Goal: Task Accomplishment & Management: Use online tool/utility

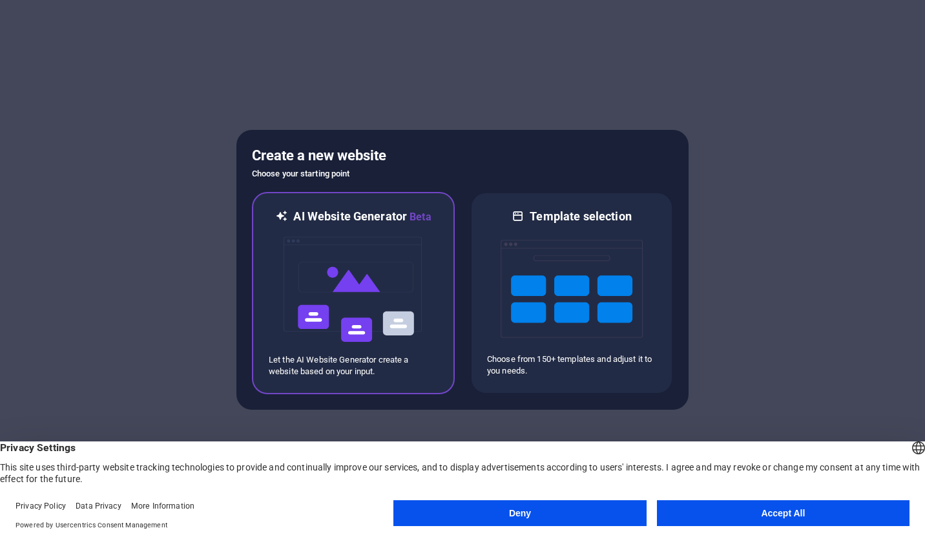
click at [387, 286] on img at bounding box center [353, 289] width 142 height 129
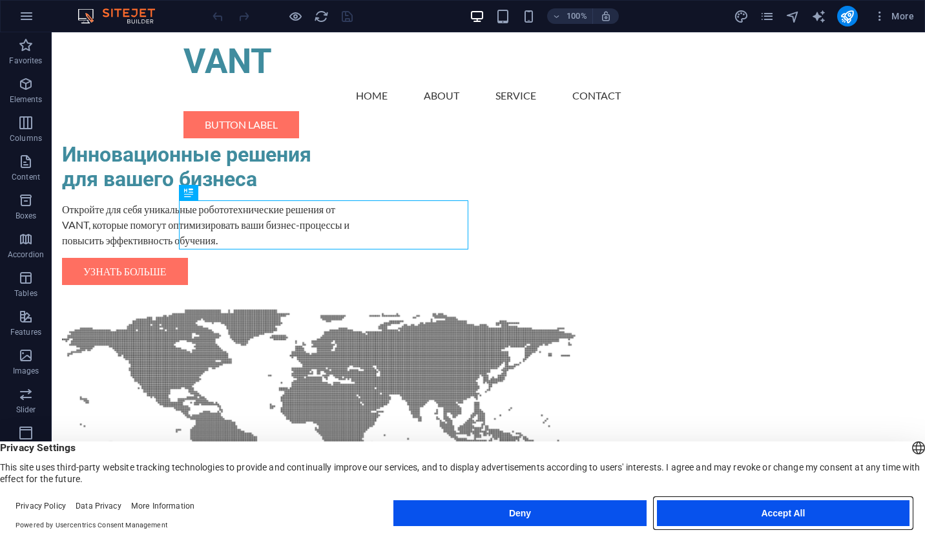
click at [796, 508] on button "Accept All" at bounding box center [783, 513] width 253 height 26
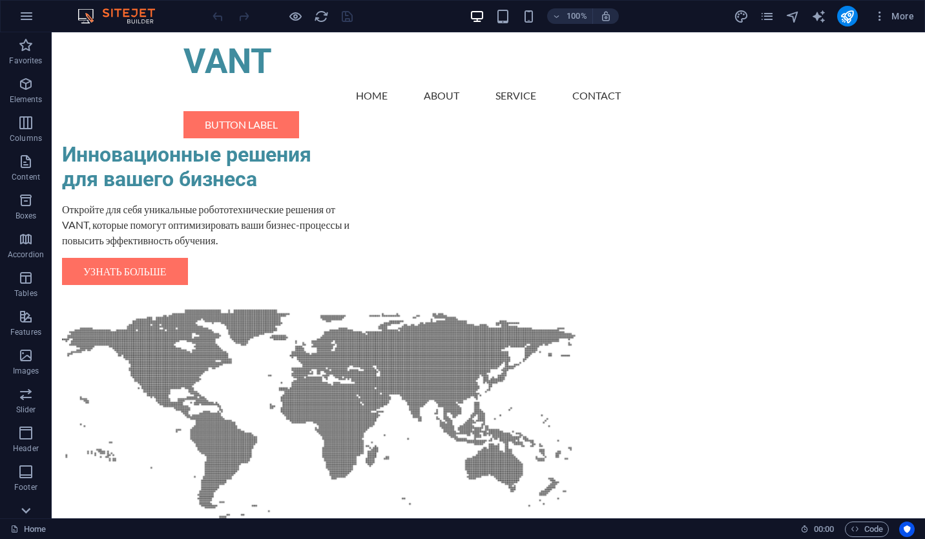
click at [27, 514] on icon at bounding box center [26, 510] width 18 height 18
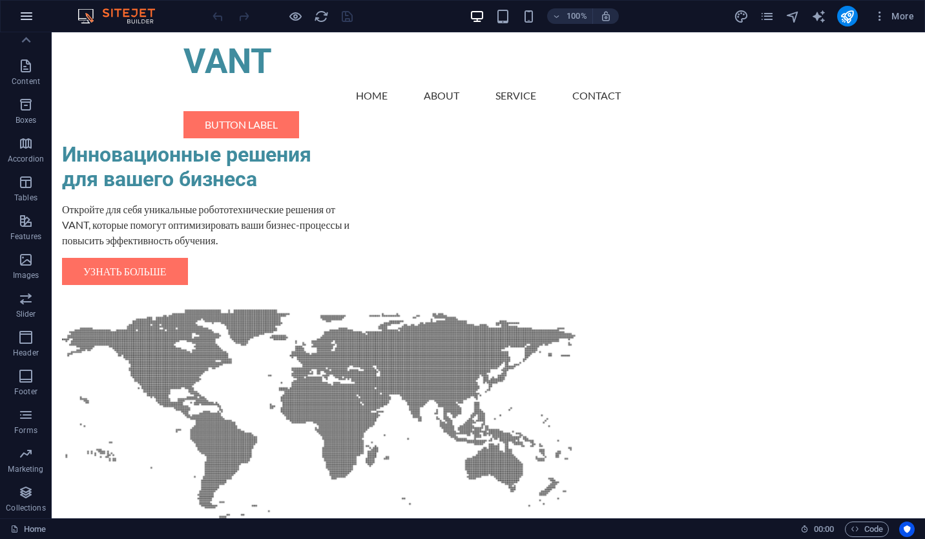
click at [14, 12] on button "button" at bounding box center [26, 16] width 31 height 31
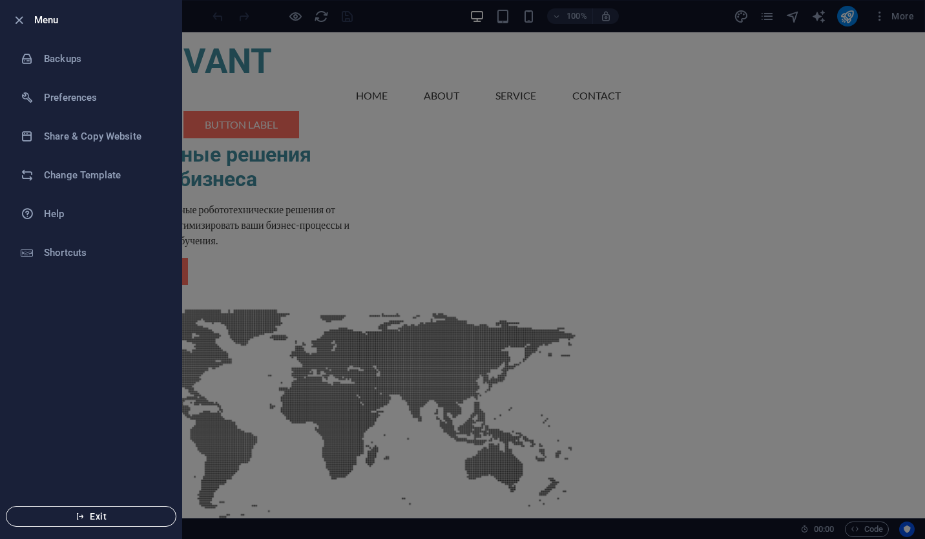
click at [83, 517] on icon "button" at bounding box center [80, 516] width 9 height 9
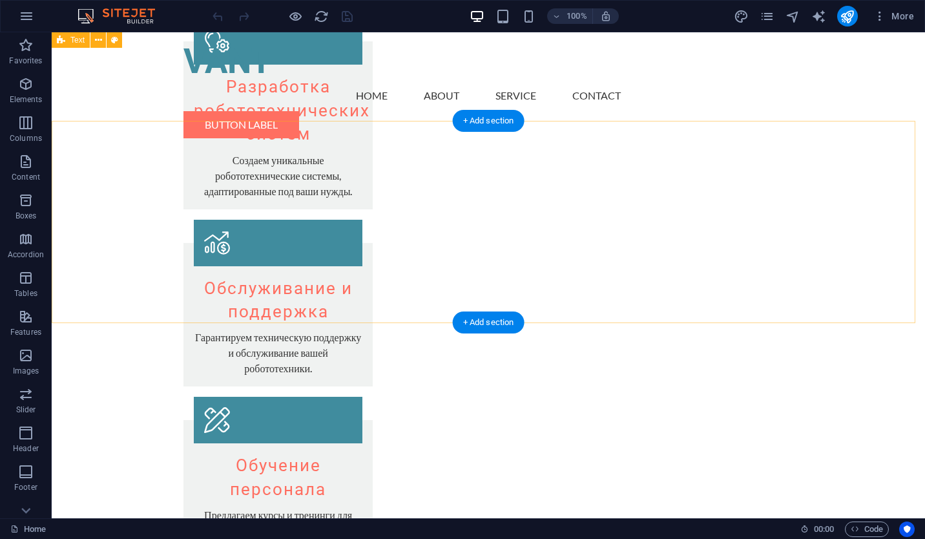
scroll to position [1055, 0]
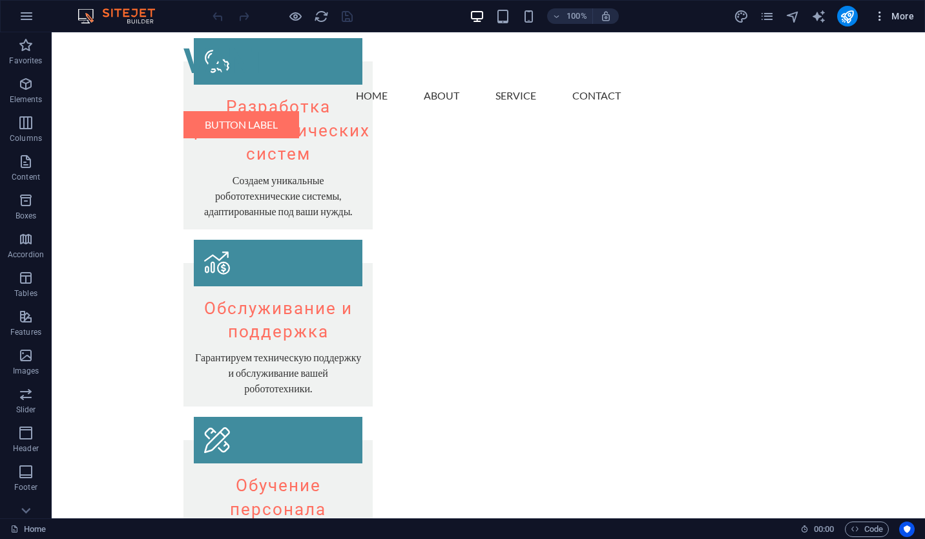
click at [896, 23] on button "More" at bounding box center [893, 16] width 51 height 21
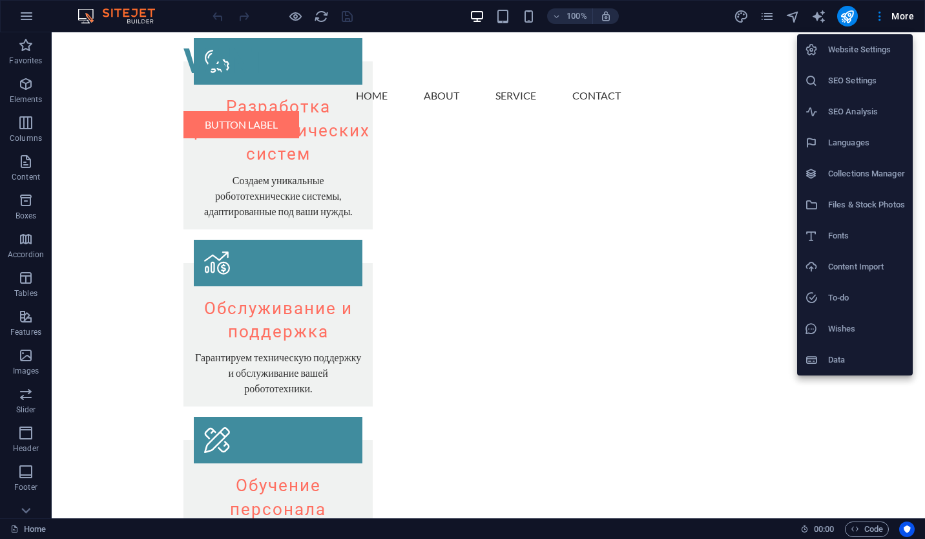
click at [847, 19] on div at bounding box center [462, 269] width 925 height 539
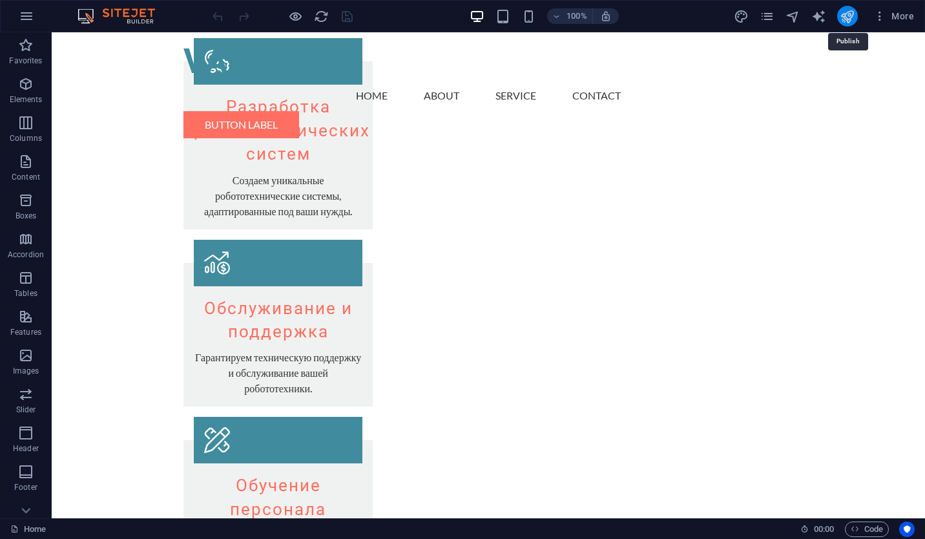
click at [847, 18] on icon "publish" at bounding box center [847, 16] width 15 height 15
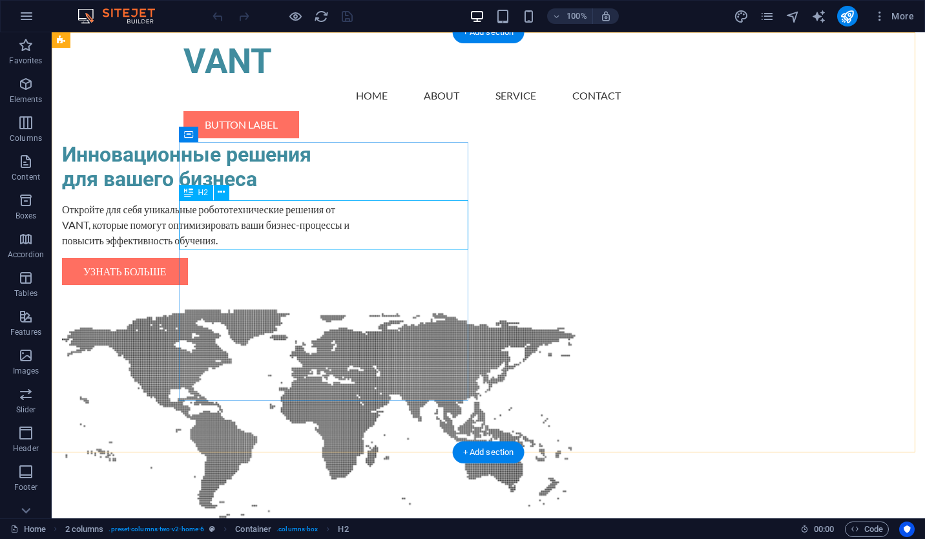
click at [245, 192] on div "Инновационные решения для вашего бизнеса" at bounding box center [206, 167] width 289 height 50
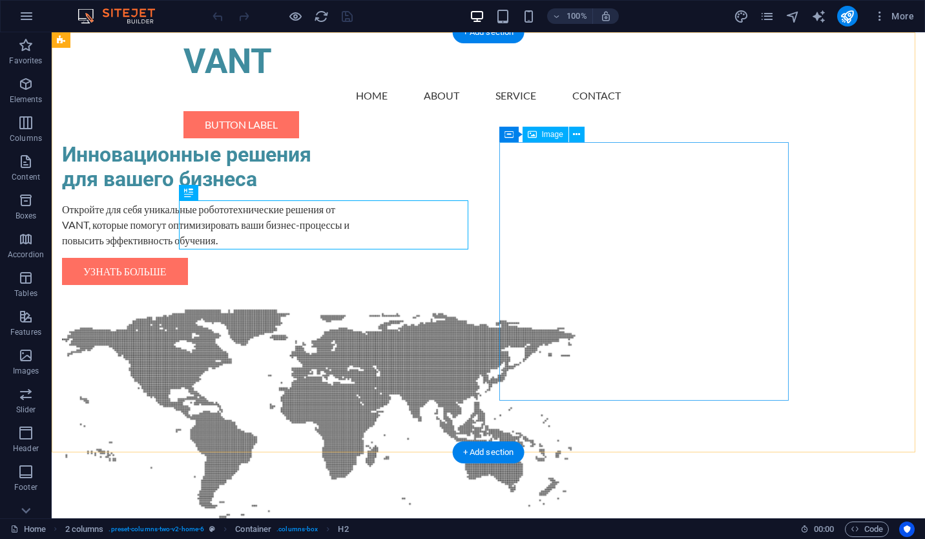
click at [351, 300] on figure at bounding box center [206, 429] width 289 height 258
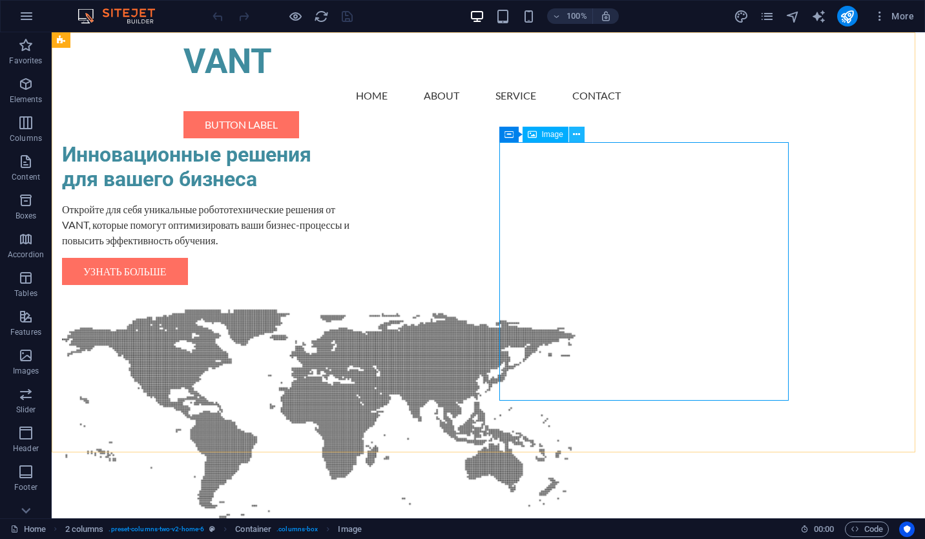
click at [577, 132] on icon at bounding box center [576, 135] width 7 height 14
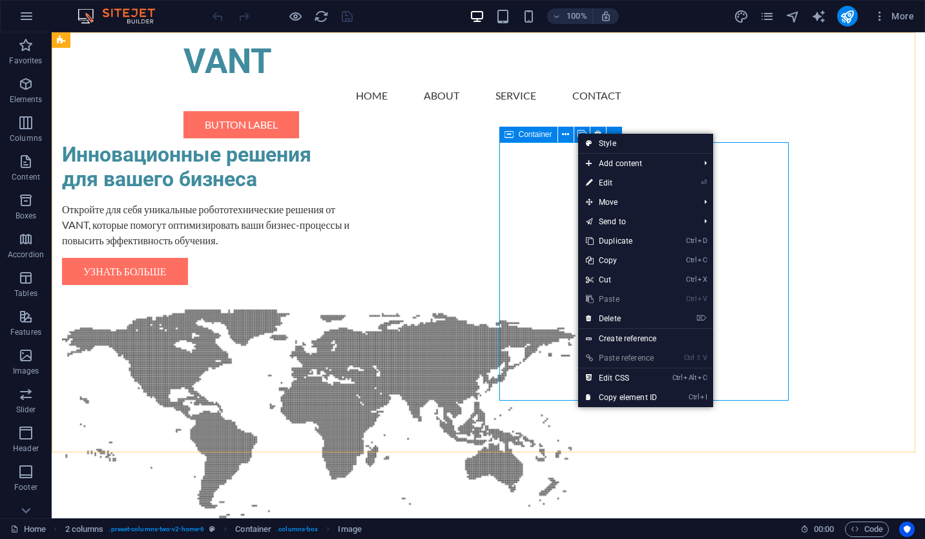
click at [509, 136] on icon at bounding box center [508, 135] width 9 height 16
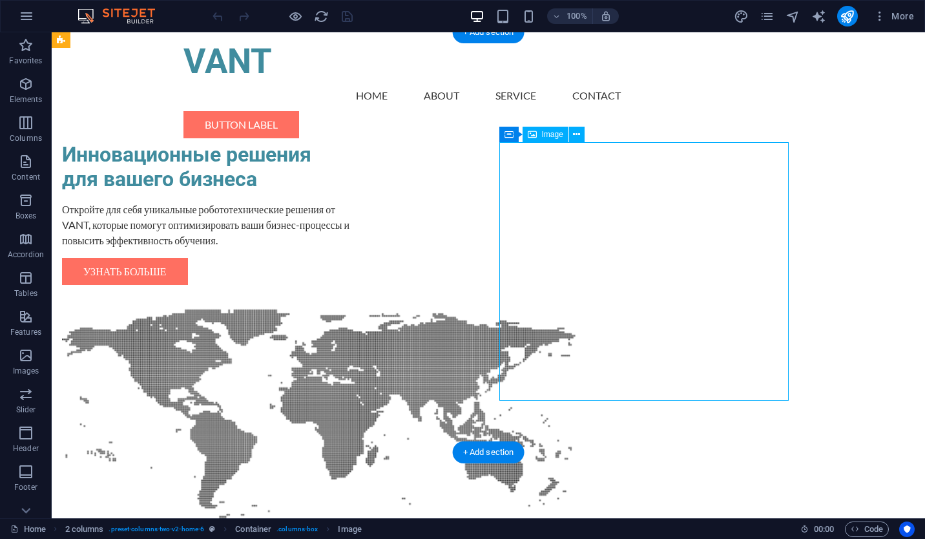
drag, startPoint x: 616, startPoint y: 245, endPoint x: 659, endPoint y: 265, distance: 46.8
click at [351, 300] on figure at bounding box center [206, 429] width 289 height 258
drag, startPoint x: 666, startPoint y: 263, endPoint x: 778, endPoint y: 242, distance: 113.6
click at [351, 300] on figure at bounding box center [206, 429] width 289 height 258
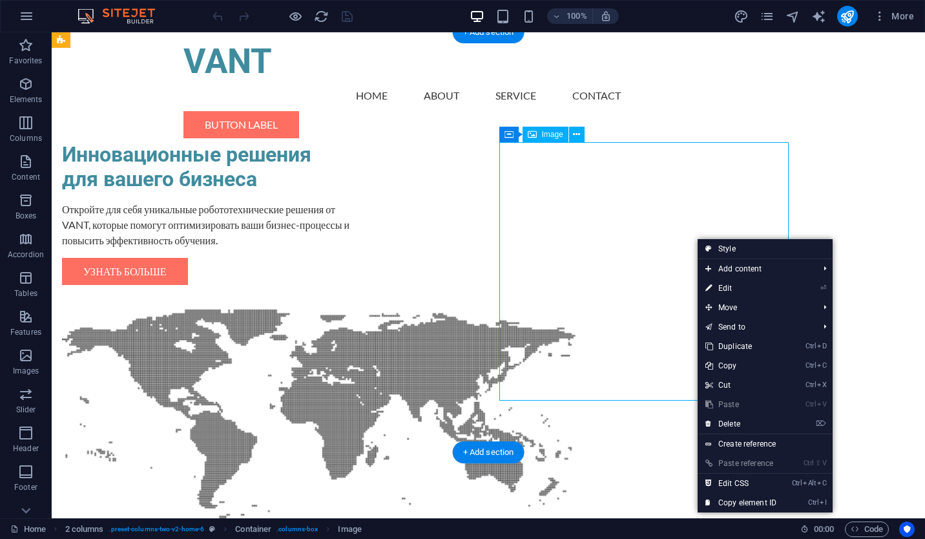
click at [351, 300] on figure at bounding box center [206, 429] width 289 height 258
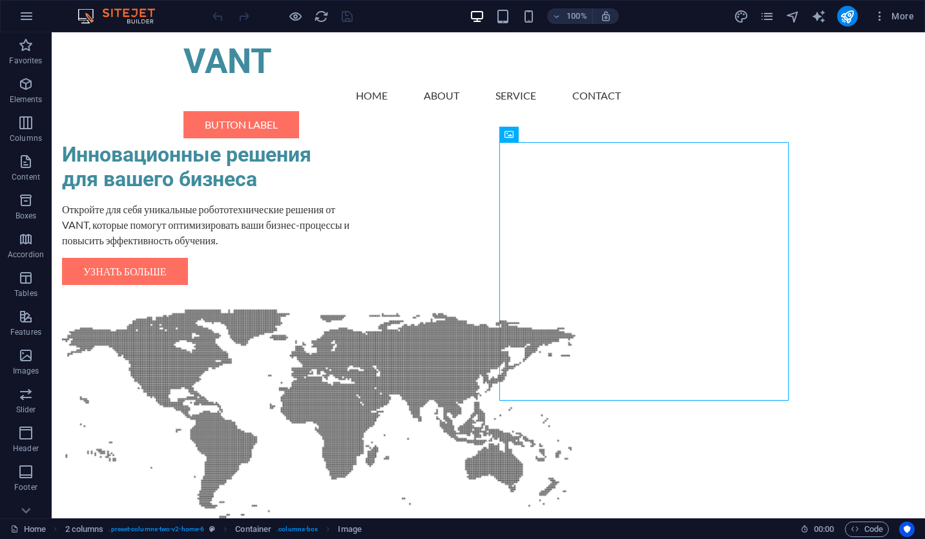
click at [137, 14] on img at bounding box center [122, 16] width 97 height 16
click at [26, 23] on icon "button" at bounding box center [27, 16] width 16 height 16
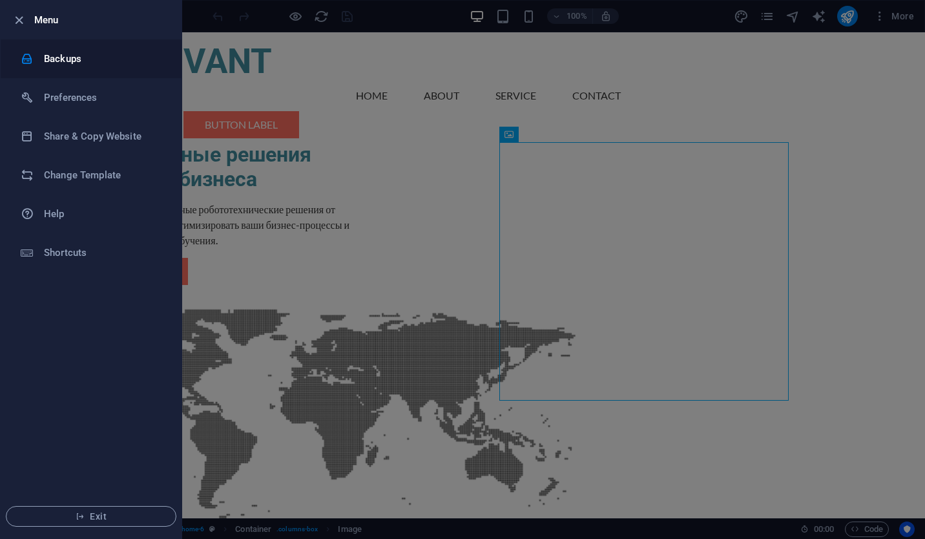
click at [54, 54] on h6 "Backups" at bounding box center [103, 59] width 119 height 16
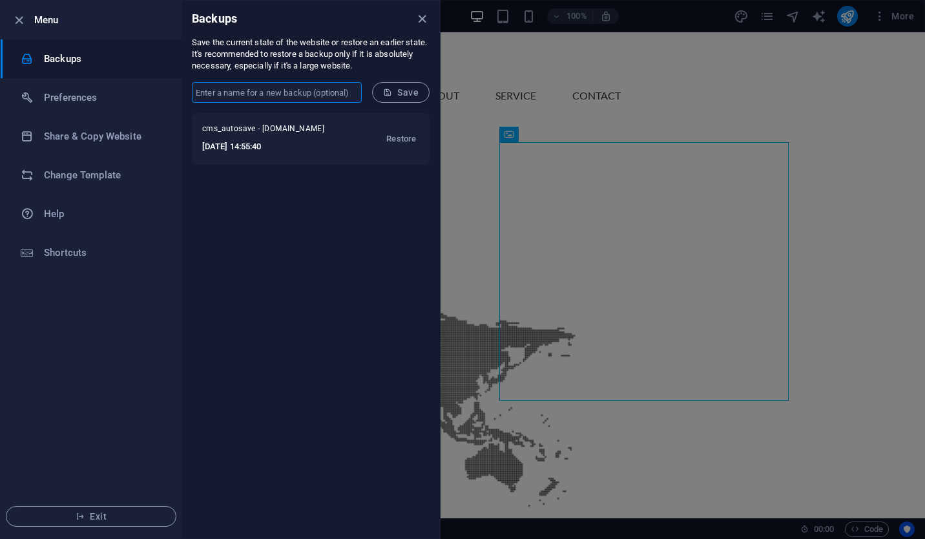
click at [286, 94] on input "text" at bounding box center [277, 92] width 170 height 21
click at [198, 211] on div "cms_autosave - vant.uz 2025-10-05 14:55:40 Restore" at bounding box center [311, 325] width 258 height 425
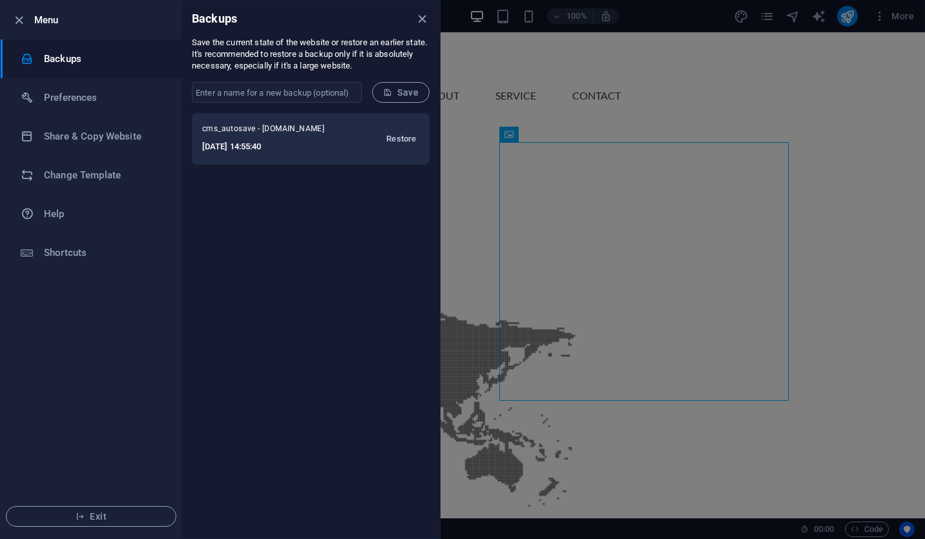
click at [395, 138] on span "Restore" at bounding box center [401, 139] width 30 height 16
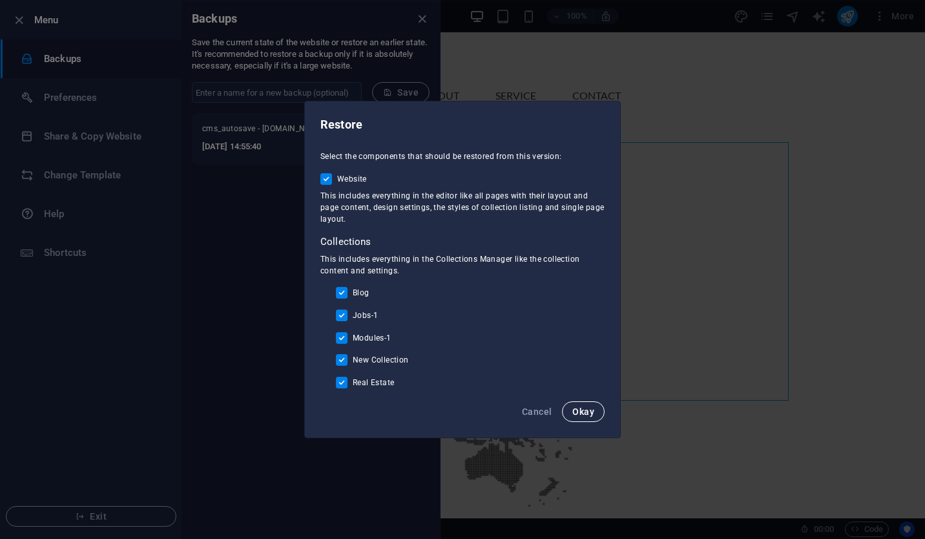
click at [579, 411] on span "Okay" at bounding box center [583, 411] width 22 height 10
checkbox input "false"
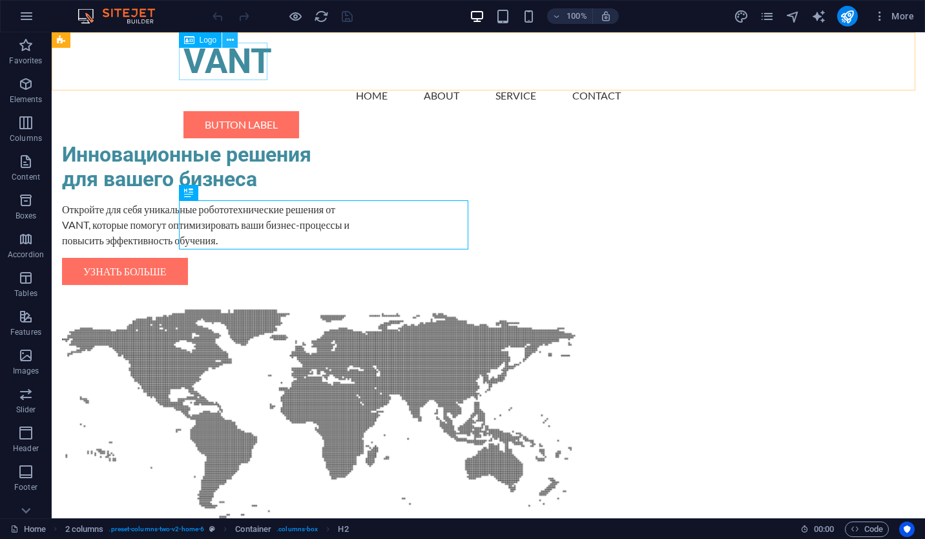
click at [231, 41] on icon at bounding box center [230, 41] width 7 height 14
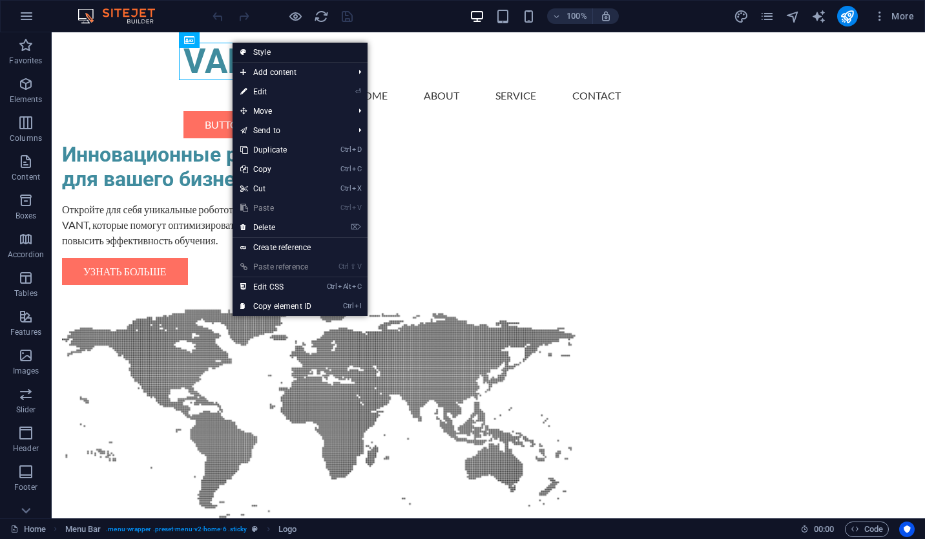
click at [301, 50] on link "Style" at bounding box center [300, 52] width 135 height 19
select select "rem"
select select "preset-menu-v2-home-6"
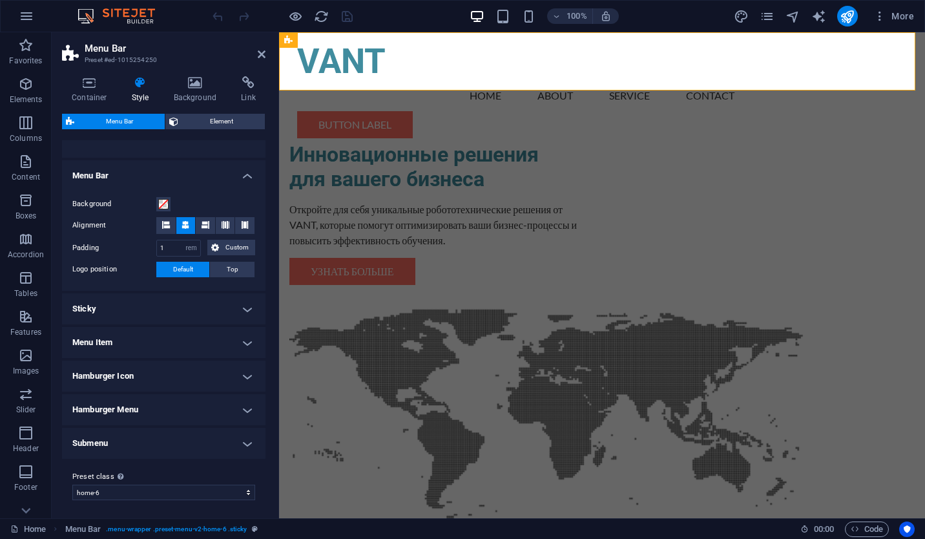
scroll to position [202, 0]
click at [178, 299] on h4 "Sticky" at bounding box center [163, 306] width 203 height 31
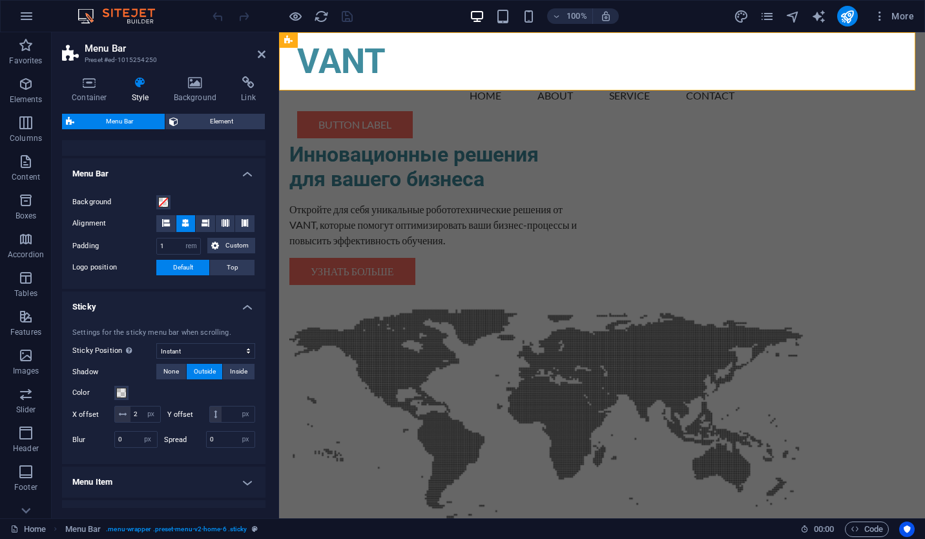
click at [178, 299] on h4 "Sticky" at bounding box center [163, 302] width 203 height 23
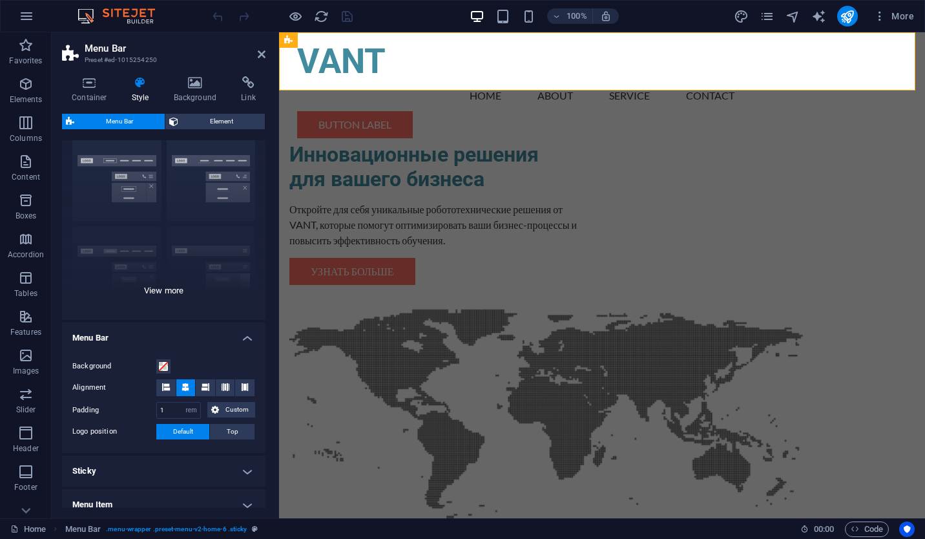
scroll to position [0, 0]
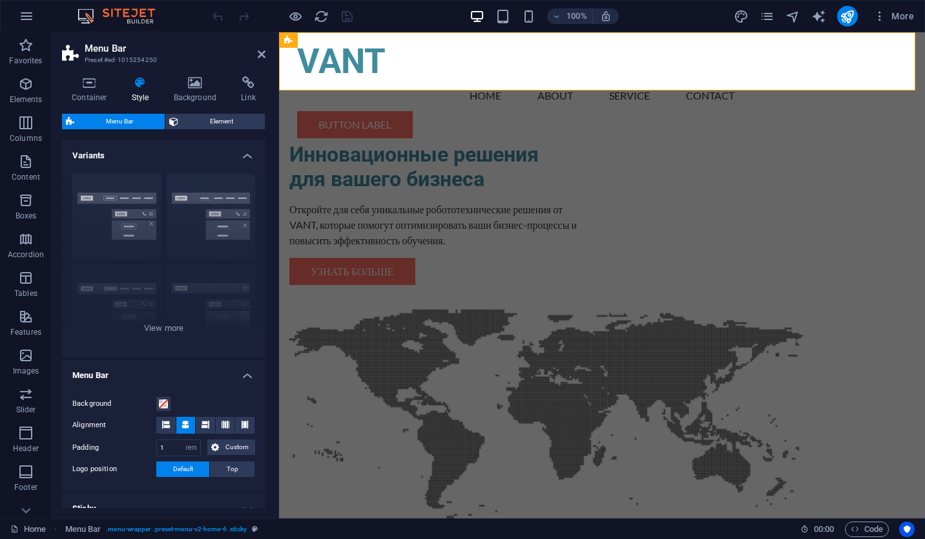
click at [140, 92] on h4 "Style" at bounding box center [143, 89] width 42 height 27
click at [143, 94] on h4 "Style" at bounding box center [143, 89] width 42 height 27
click at [198, 96] on h4 "Background" at bounding box center [198, 89] width 68 height 27
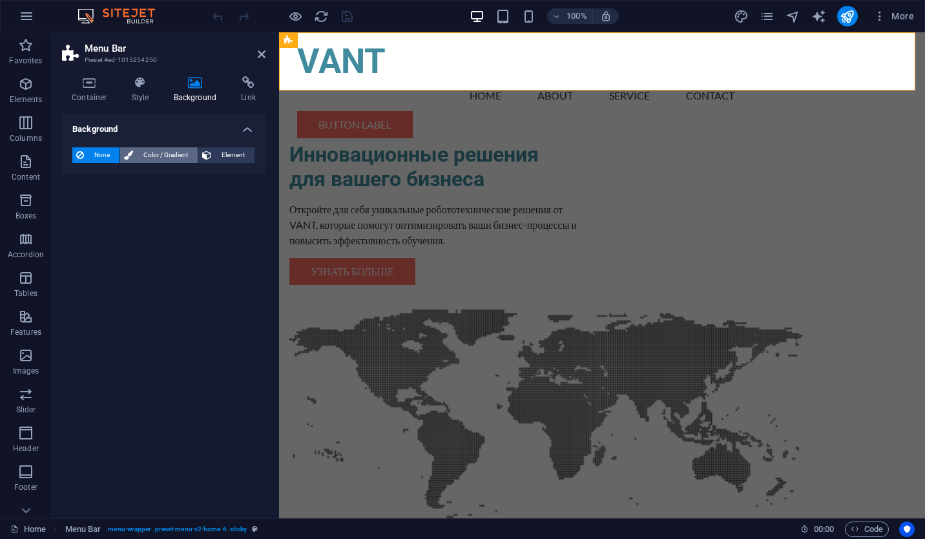
click at [182, 152] on span "Color / Gradient" at bounding box center [165, 155] width 57 height 16
click at [82, 208] on span at bounding box center [81, 207] width 14 height 14
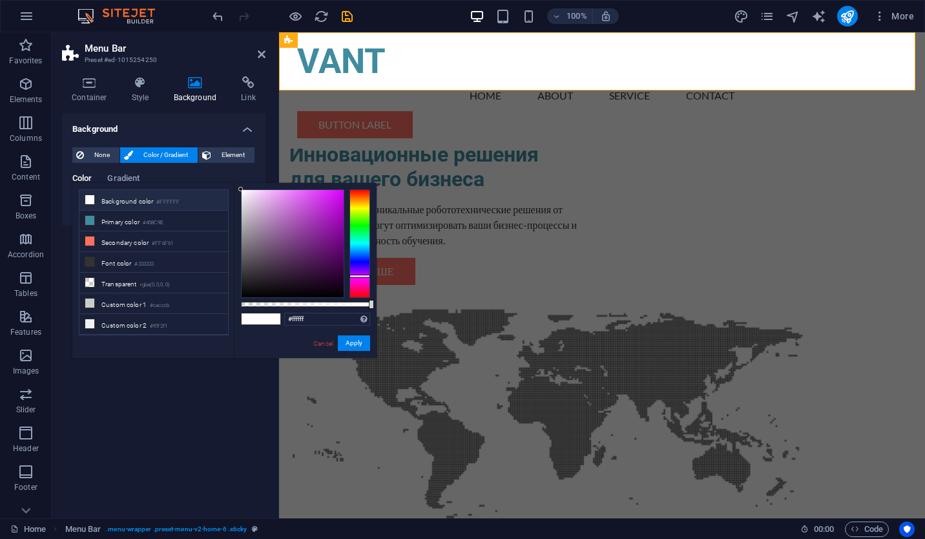
click at [357, 276] on div at bounding box center [359, 243] width 21 height 109
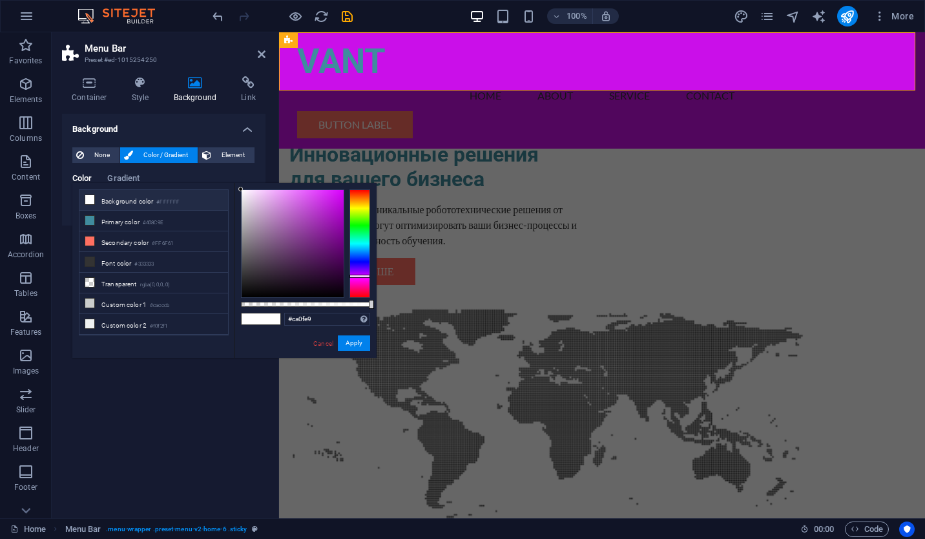
click at [337, 198] on div at bounding box center [293, 243] width 102 height 107
type input "#d90afb"
click at [339, 191] on div at bounding box center [293, 243] width 102 height 107
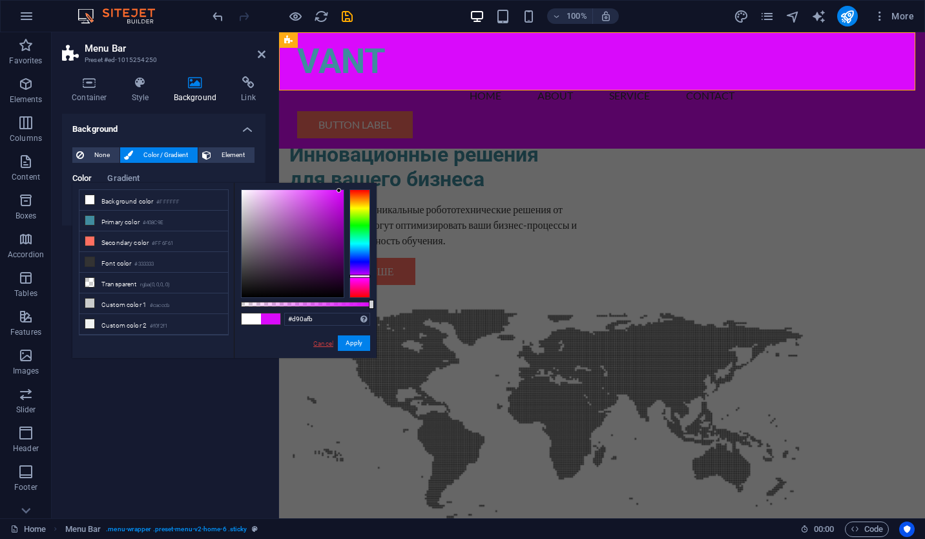
click at [322, 342] on link "Cancel" at bounding box center [323, 343] width 23 height 10
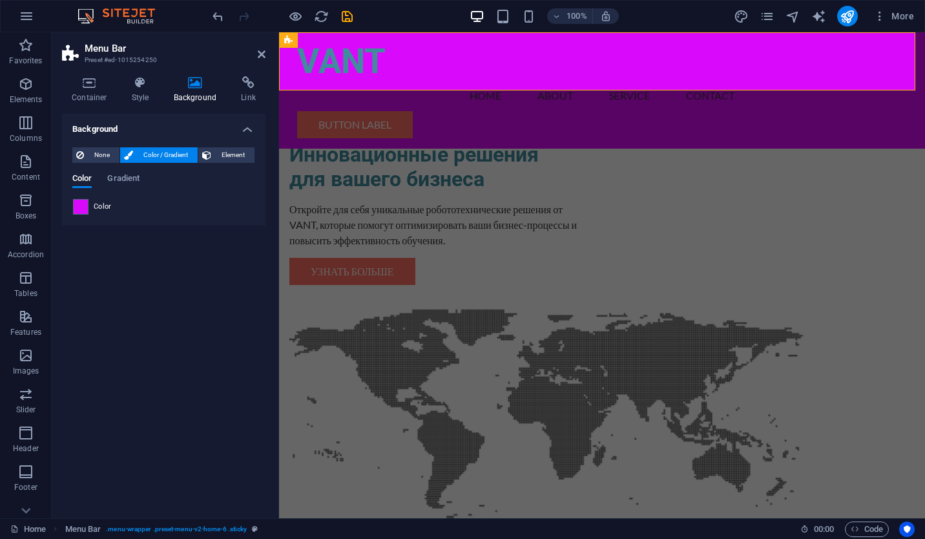
click at [255, 56] on header "Menu Bar Preset #ed-1015254250" at bounding box center [163, 49] width 203 height 34
click at [258, 55] on icon at bounding box center [262, 54] width 8 height 10
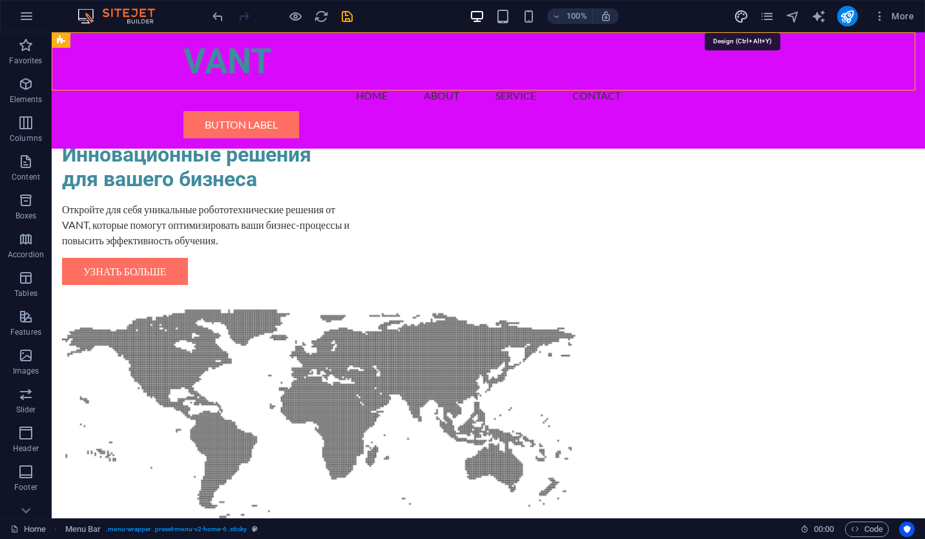
click at [741, 19] on icon "design" at bounding box center [741, 16] width 15 height 15
select select "px"
select select "200"
select select "px"
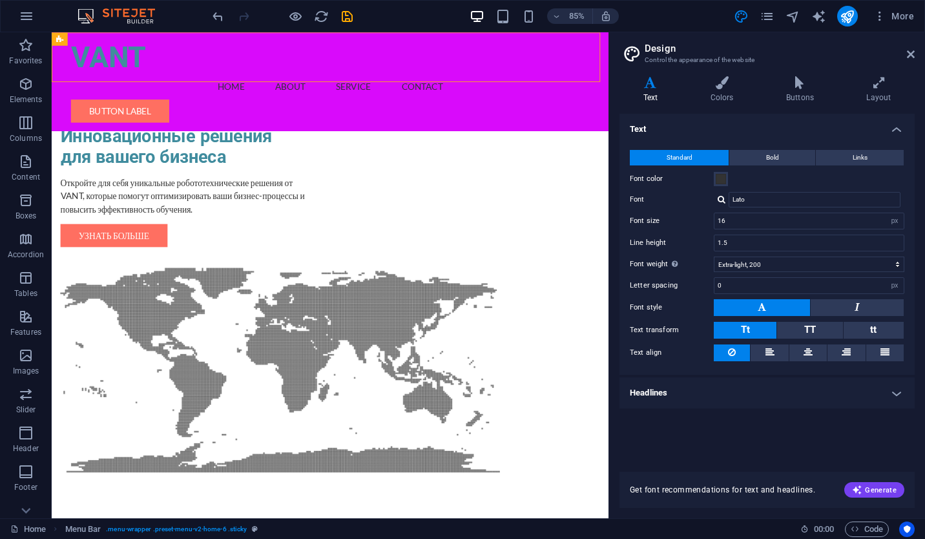
click at [648, 98] on h4 "Text" at bounding box center [652, 89] width 67 height 27
click at [716, 178] on span at bounding box center [721, 179] width 10 height 10
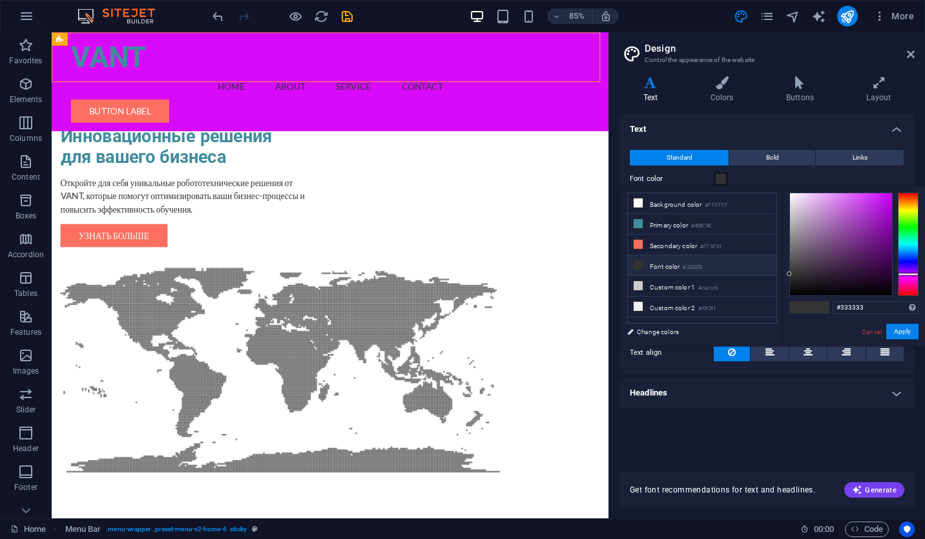
click at [906, 274] on div at bounding box center [908, 243] width 21 height 103
click at [885, 195] on div at bounding box center [841, 244] width 102 height 102
click at [890, 203] on div at bounding box center [841, 244] width 102 height 102
click at [889, 196] on div at bounding box center [841, 244] width 102 height 102
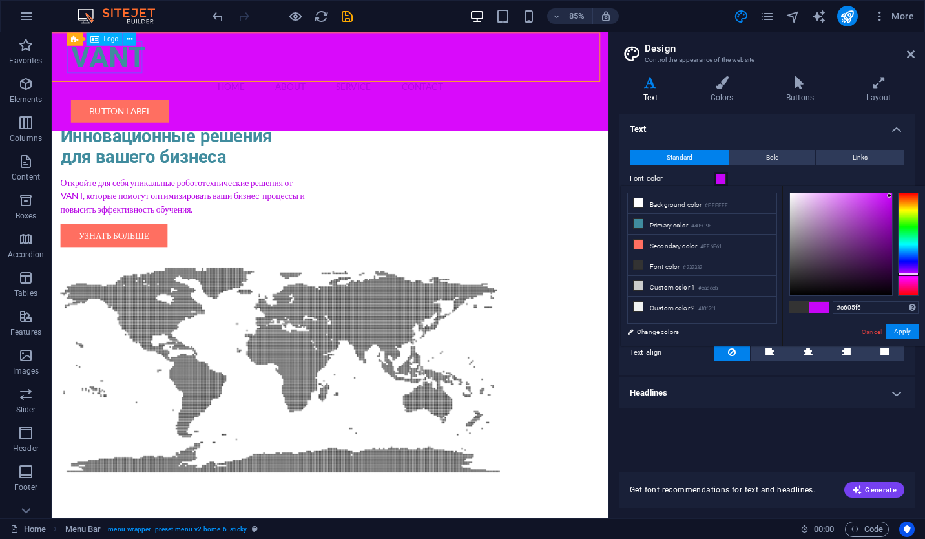
click at [132, 58] on div "VANT" at bounding box center [379, 61] width 610 height 37
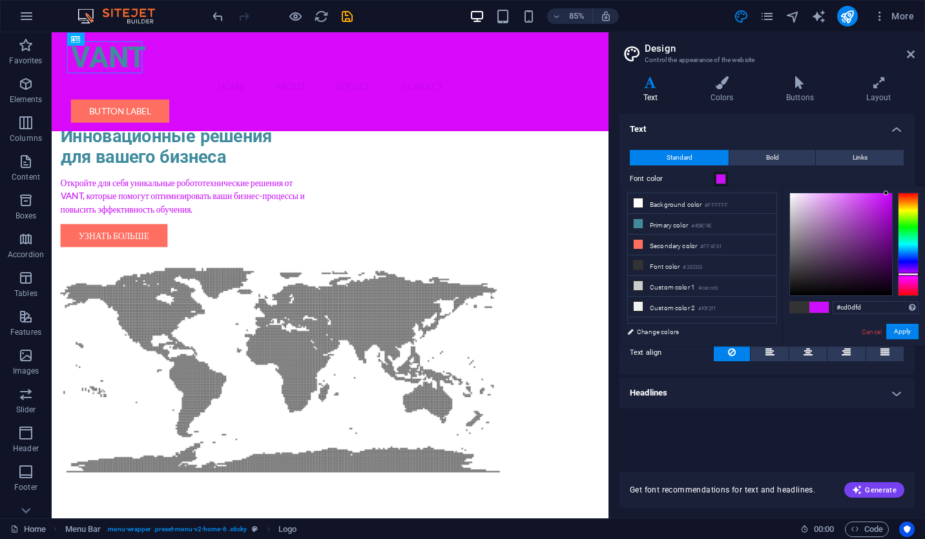
click at [886, 193] on div at bounding box center [841, 244] width 102 height 102
click at [455, 80] on nav "Home About Service Contact" at bounding box center [379, 95] width 610 height 31
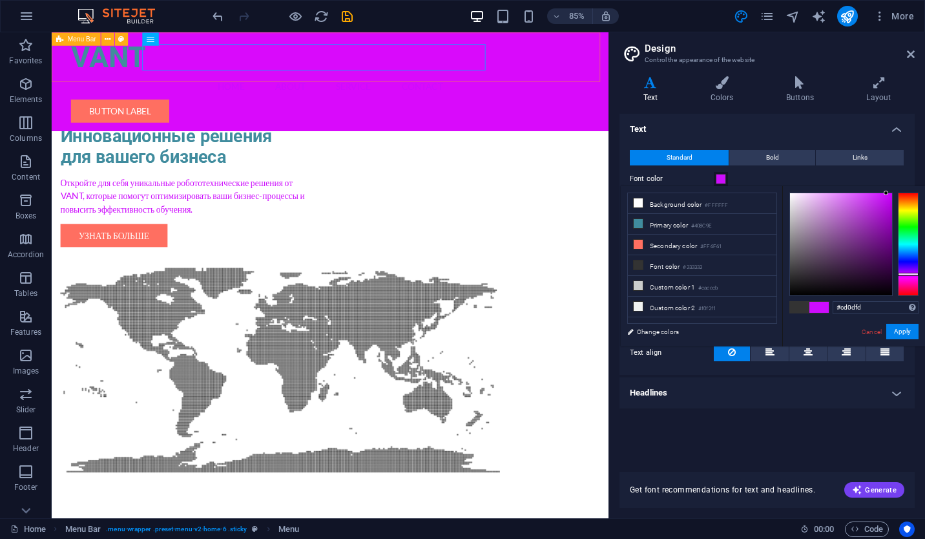
click at [402, 83] on div "VANT Menu Home About Service Contact Button label" at bounding box center [379, 90] width 655 height 116
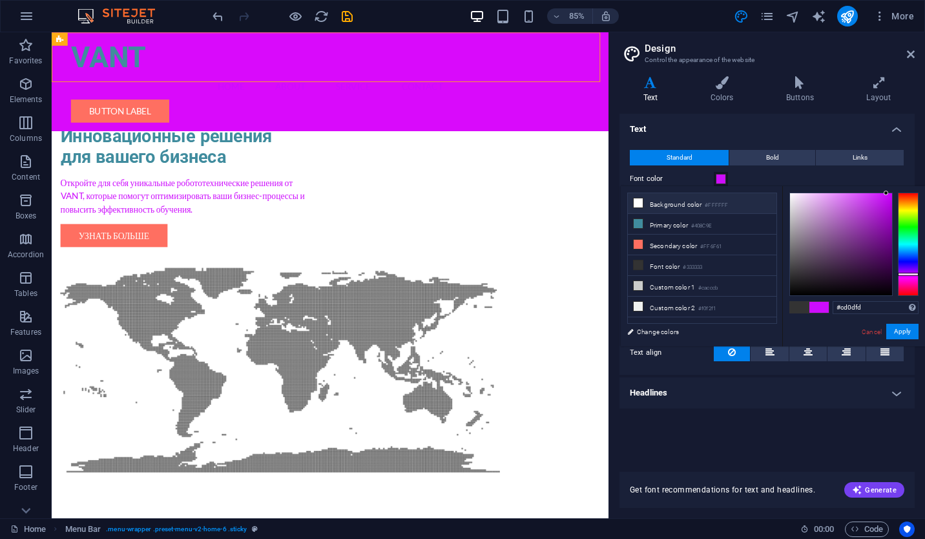
click at [673, 204] on li "Background color #FFFFFF" at bounding box center [702, 203] width 149 height 21
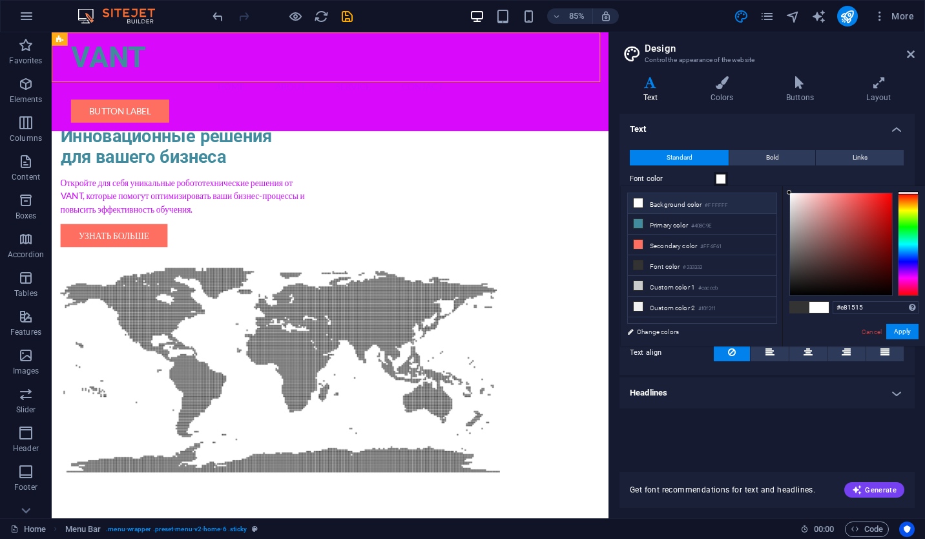
click at [882, 202] on div at bounding box center [841, 244] width 102 height 102
type input "#ed0707"
click at [888, 200] on div at bounding box center [841, 244] width 102 height 102
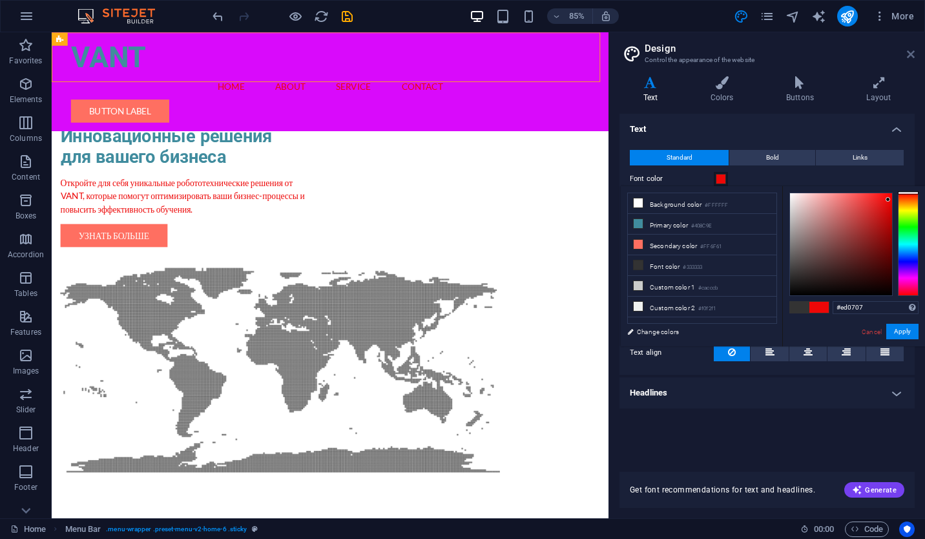
click at [910, 57] on icon at bounding box center [911, 54] width 8 height 10
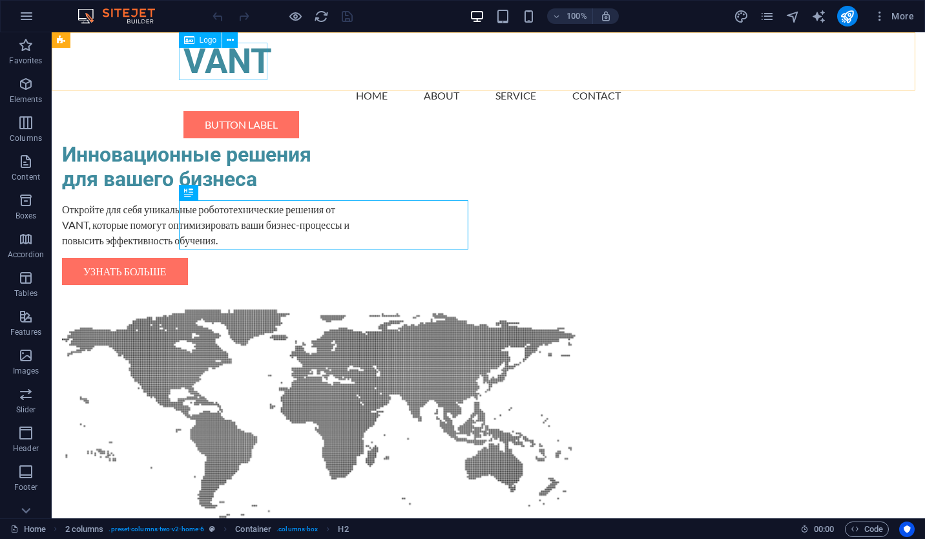
click at [222, 68] on div "VANT" at bounding box center [488, 61] width 610 height 37
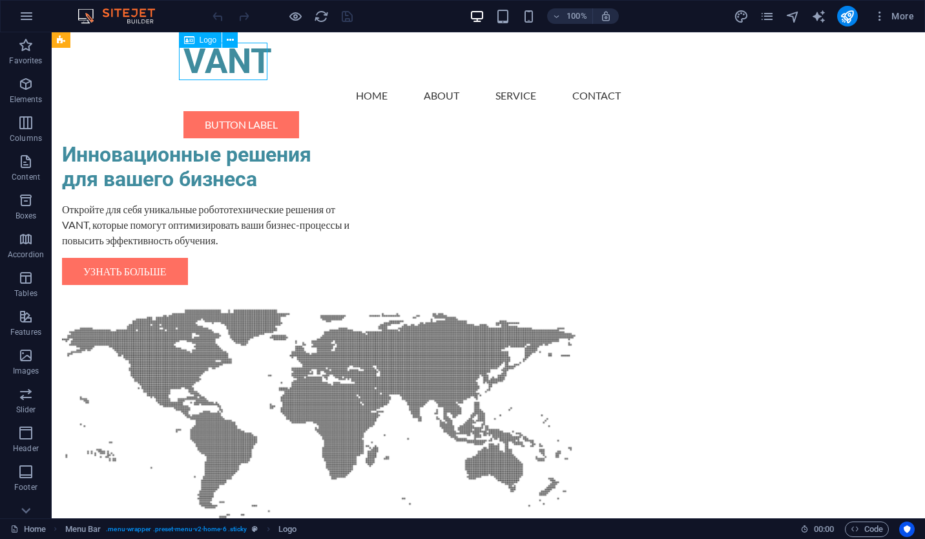
click at [214, 61] on div "VANT" at bounding box center [488, 61] width 610 height 37
click at [229, 37] on icon at bounding box center [230, 41] width 7 height 14
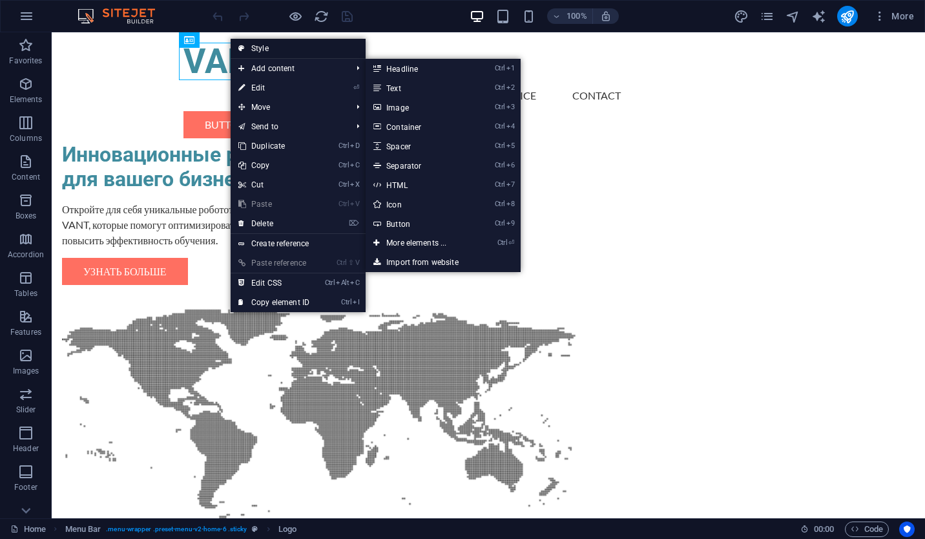
click at [285, 55] on link "Style" at bounding box center [298, 48] width 135 height 19
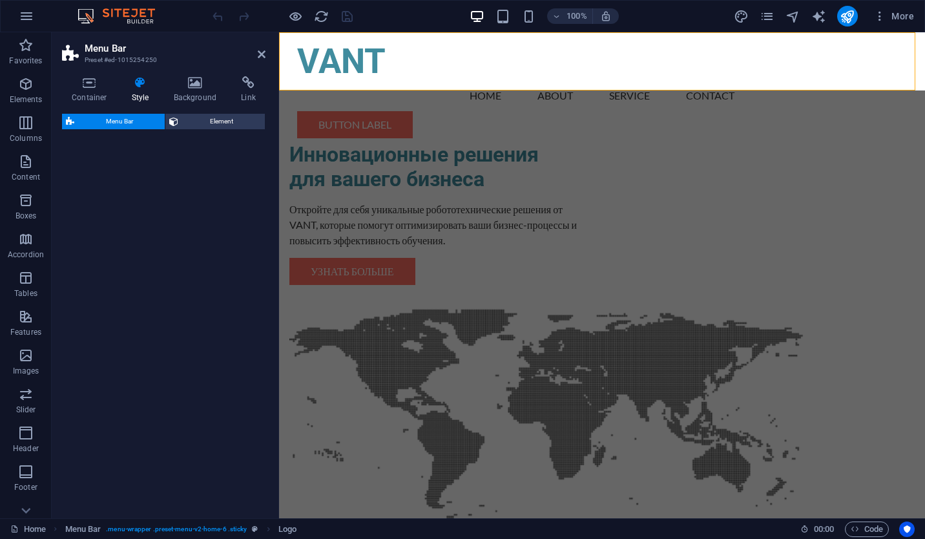
select select "rem"
select select "preset-menu-v2-home-6"
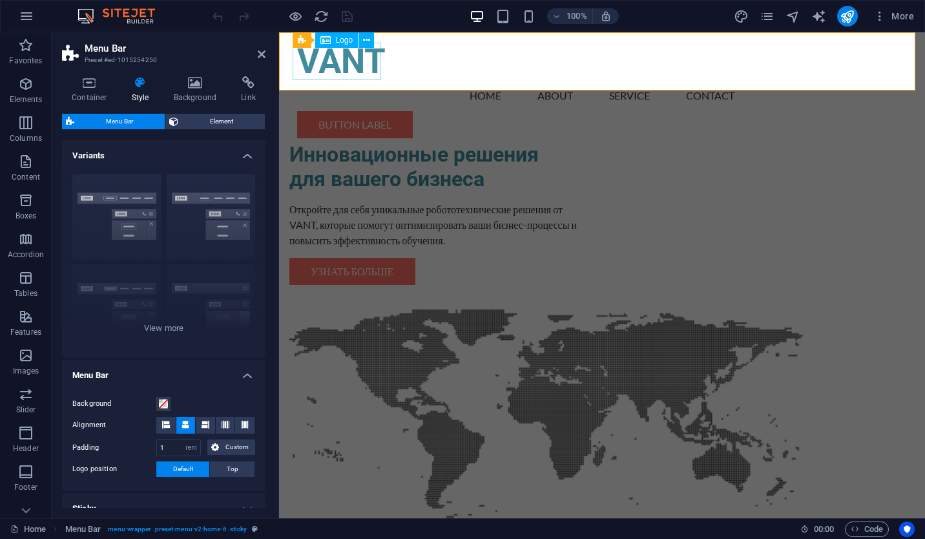
click at [321, 67] on div "VANT" at bounding box center [602, 61] width 610 height 37
click at [318, 68] on div "VANT" at bounding box center [602, 61] width 610 height 37
click at [126, 94] on h4 "Style" at bounding box center [143, 89] width 42 height 27
click at [140, 90] on h4 "Style" at bounding box center [143, 89] width 42 height 27
click at [223, 123] on span "Element" at bounding box center [221, 122] width 79 height 16
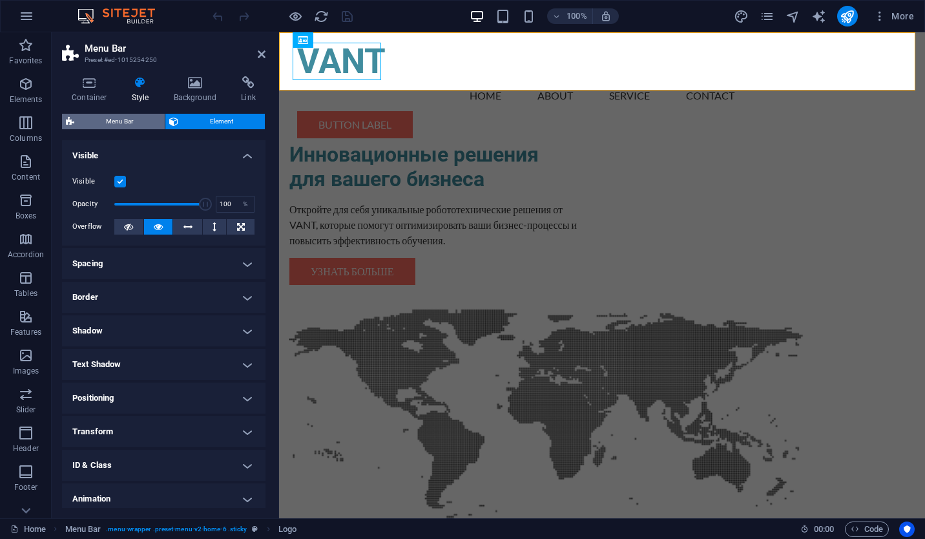
click at [145, 120] on span "Menu Bar" at bounding box center [119, 122] width 83 height 16
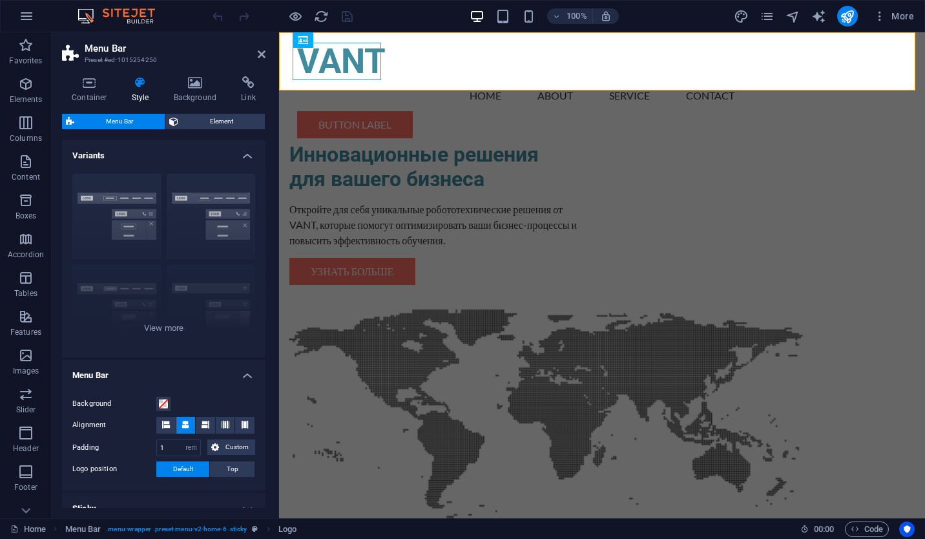
click at [140, 89] on h4 "Style" at bounding box center [143, 89] width 42 height 27
click at [743, 17] on icon "design" at bounding box center [741, 16] width 15 height 15
select select "px"
select select "200"
select select "px"
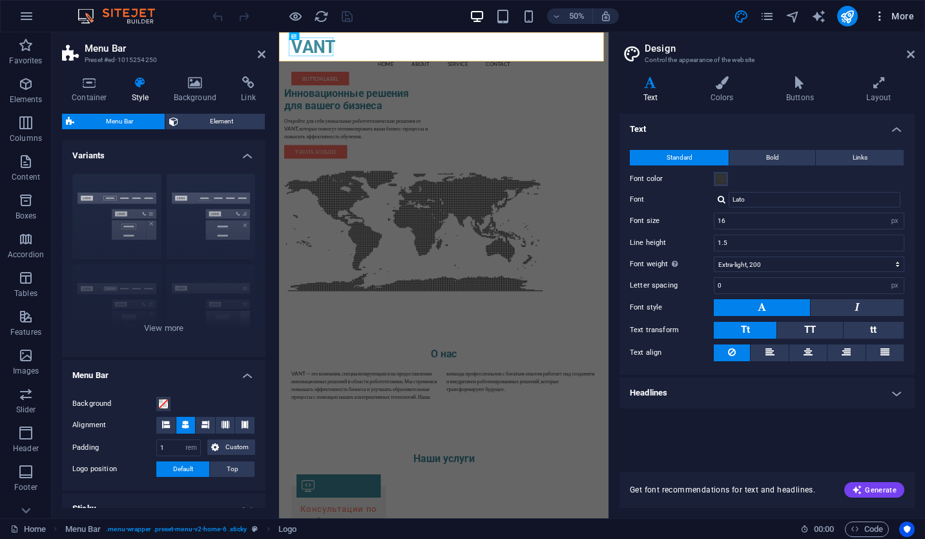
click at [899, 17] on span "More" at bounding box center [893, 16] width 41 height 13
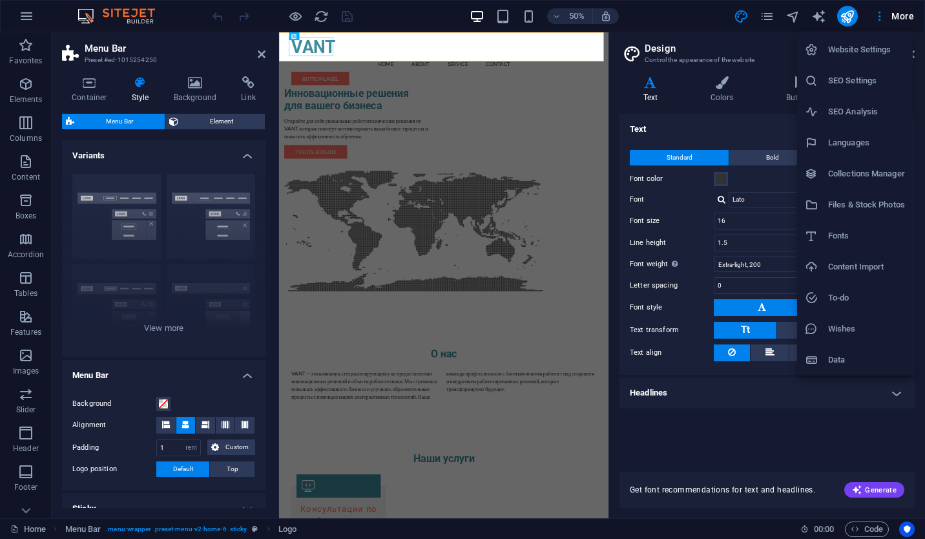
click at [882, 59] on li "Website Settings" at bounding box center [855, 49] width 116 height 31
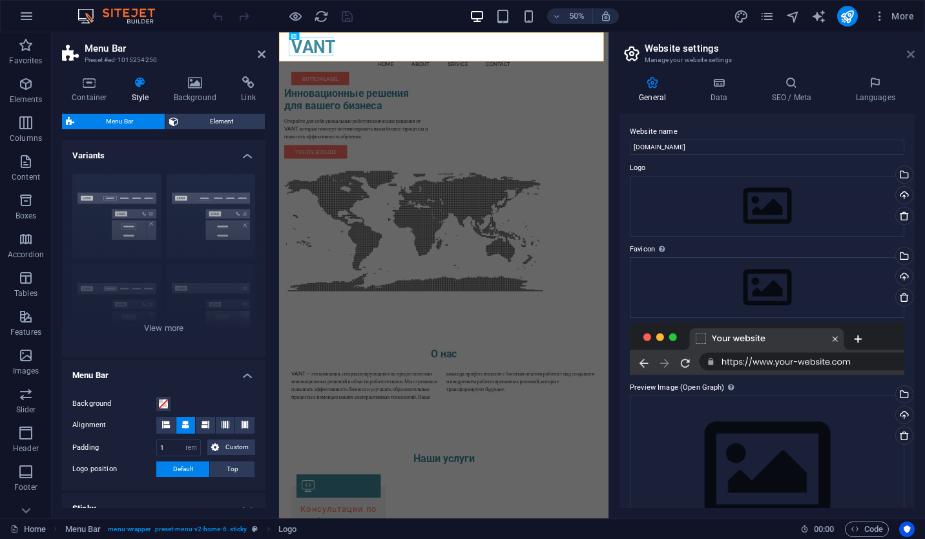
click at [909, 54] on icon at bounding box center [911, 54] width 8 height 10
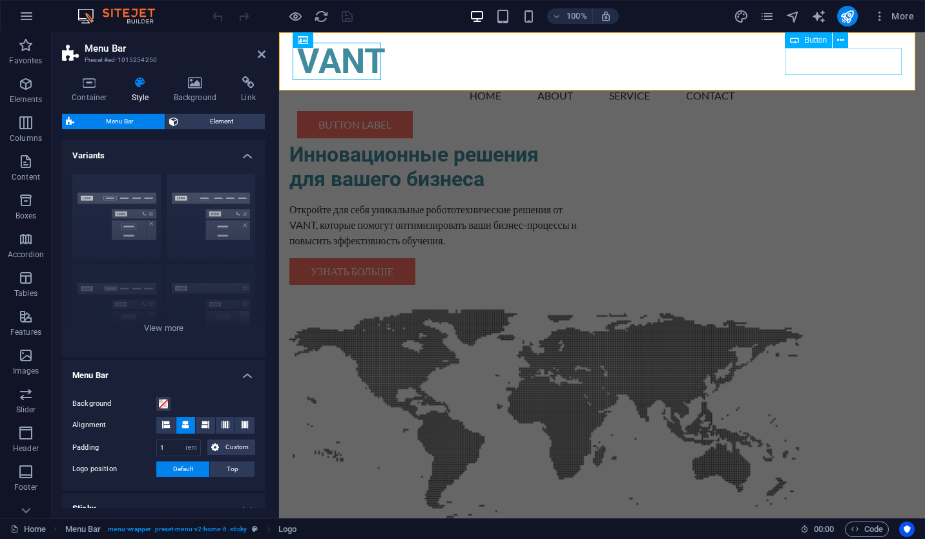
click at [825, 111] on div "Button label" at bounding box center [602, 124] width 610 height 27
click at [811, 43] on span "Button" at bounding box center [815, 40] width 23 height 8
click at [811, 41] on span "Button" at bounding box center [815, 40] width 23 height 8
click at [842, 41] on icon at bounding box center [840, 41] width 7 height 14
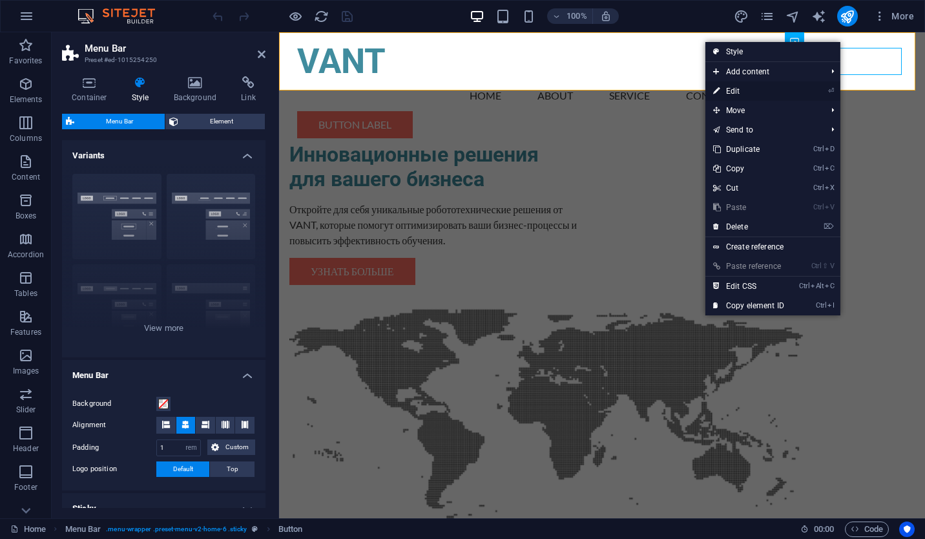
click at [780, 92] on link "⏎ Edit" at bounding box center [748, 90] width 87 height 19
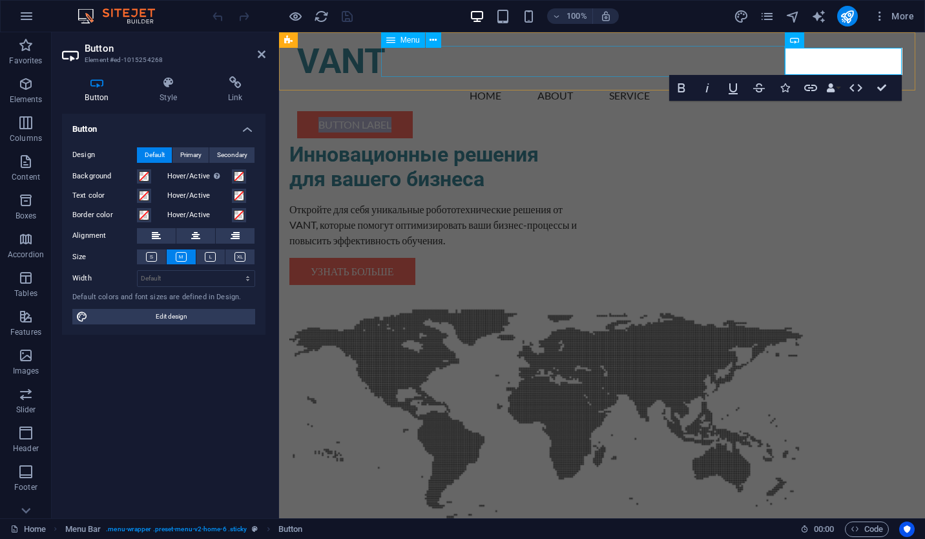
click at [689, 80] on nav "Home About Service Contact" at bounding box center [602, 95] width 610 height 31
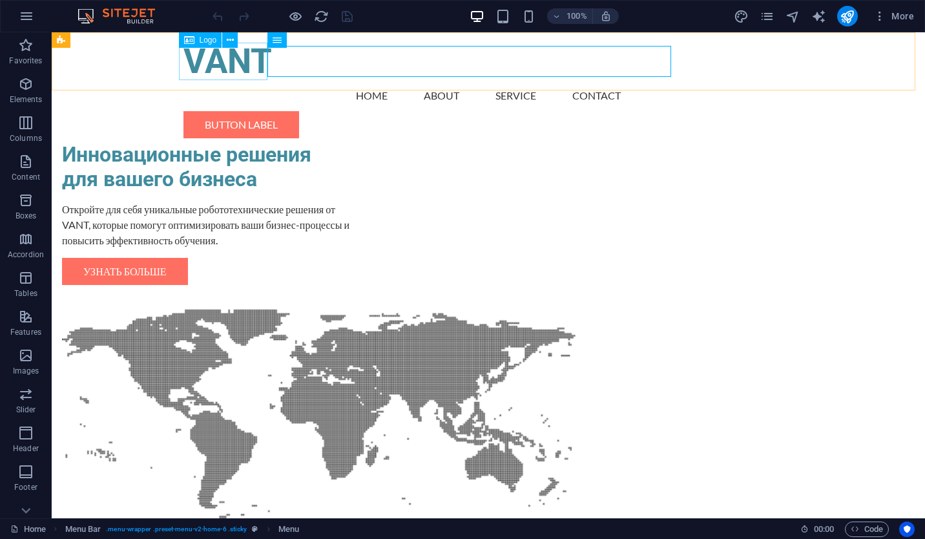
click at [223, 64] on div "VANT" at bounding box center [488, 61] width 610 height 37
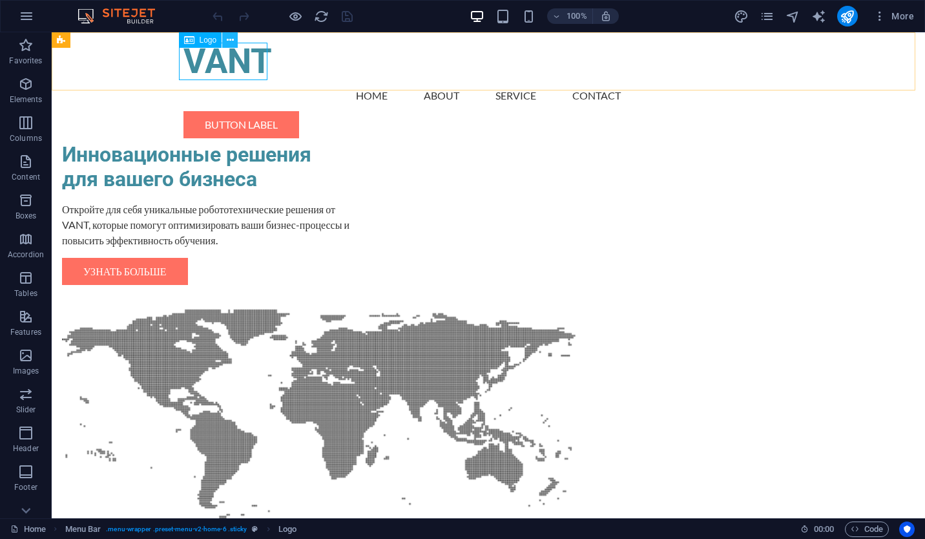
click at [234, 40] on button at bounding box center [230, 40] width 16 height 16
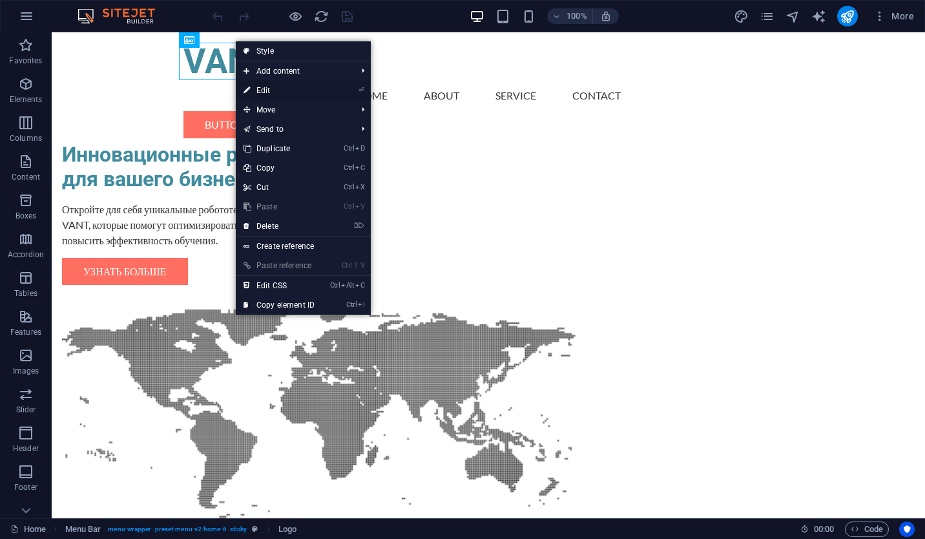
click at [273, 87] on link "⏎ Edit" at bounding box center [279, 90] width 87 height 19
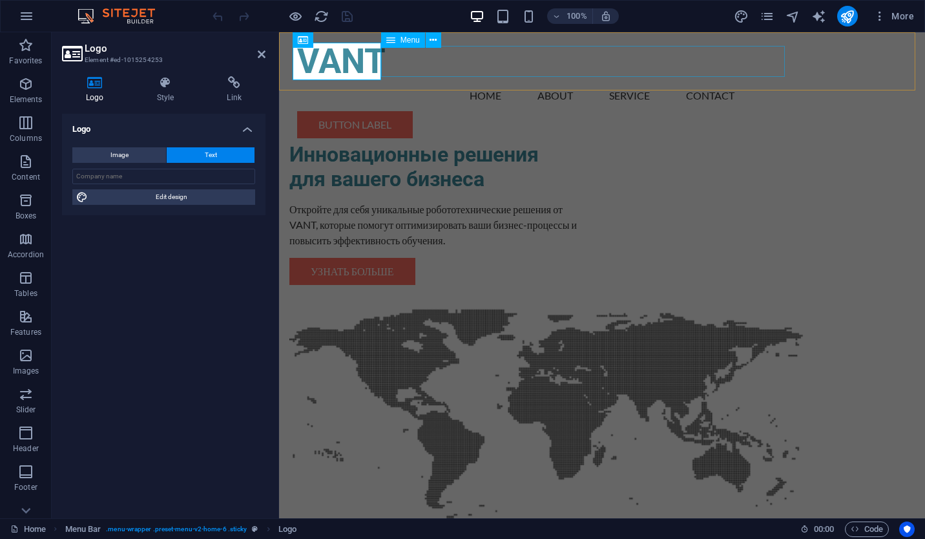
click at [455, 80] on nav "Home About Service Contact" at bounding box center [602, 95] width 610 height 31
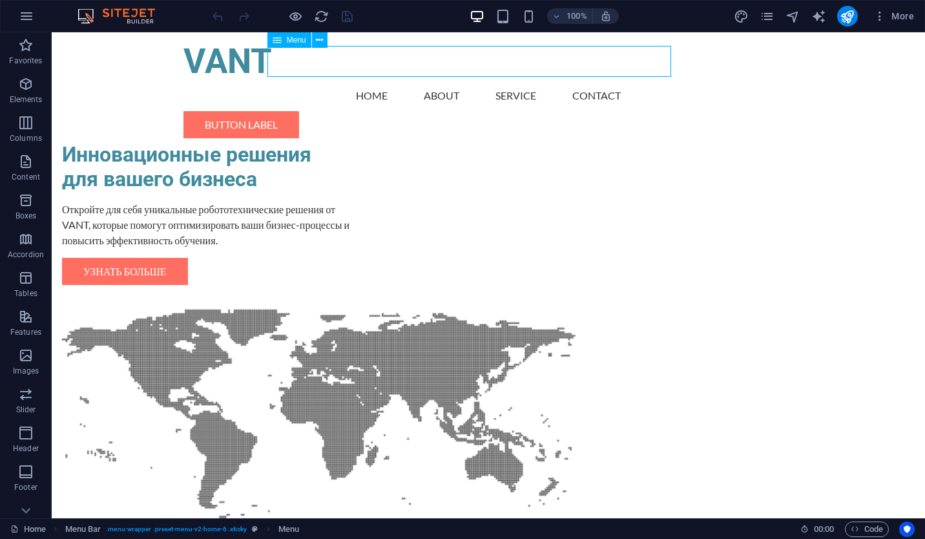
click at [307, 80] on nav "Home About Service Contact" at bounding box center [488, 95] width 610 height 31
click at [323, 45] on icon at bounding box center [319, 41] width 7 height 14
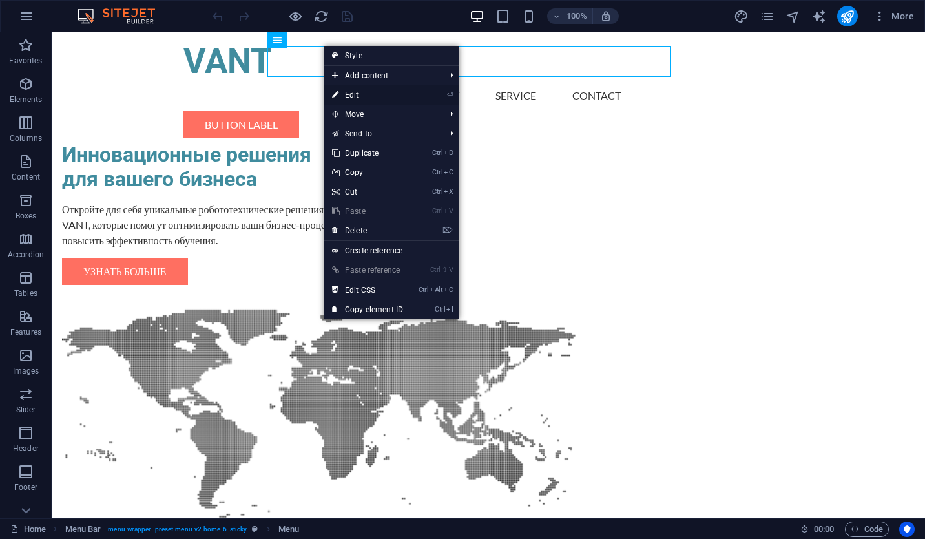
click at [406, 95] on link "⏎ Edit" at bounding box center [367, 94] width 87 height 19
select select
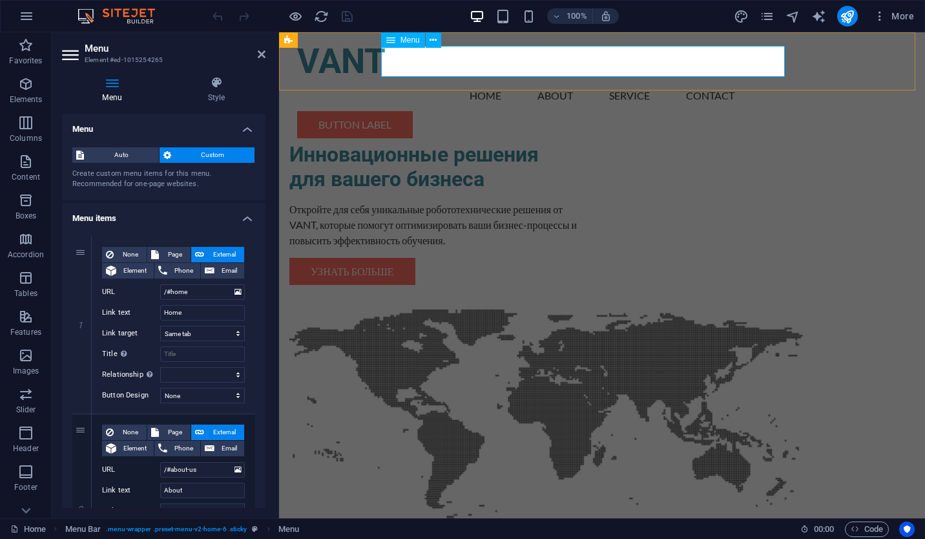
click at [459, 80] on nav "Home About Service Contact" at bounding box center [602, 95] width 610 height 31
click at [452, 80] on nav "Home About Service Contact" at bounding box center [602, 95] width 610 height 31
click at [433, 36] on icon at bounding box center [433, 41] width 7 height 14
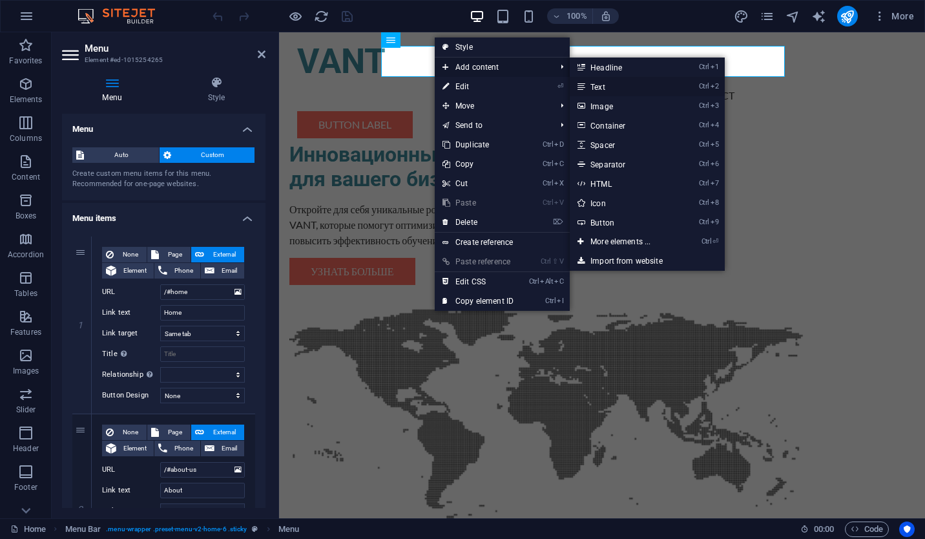
click at [607, 87] on link "Ctrl 2 Text" at bounding box center [623, 86] width 107 height 19
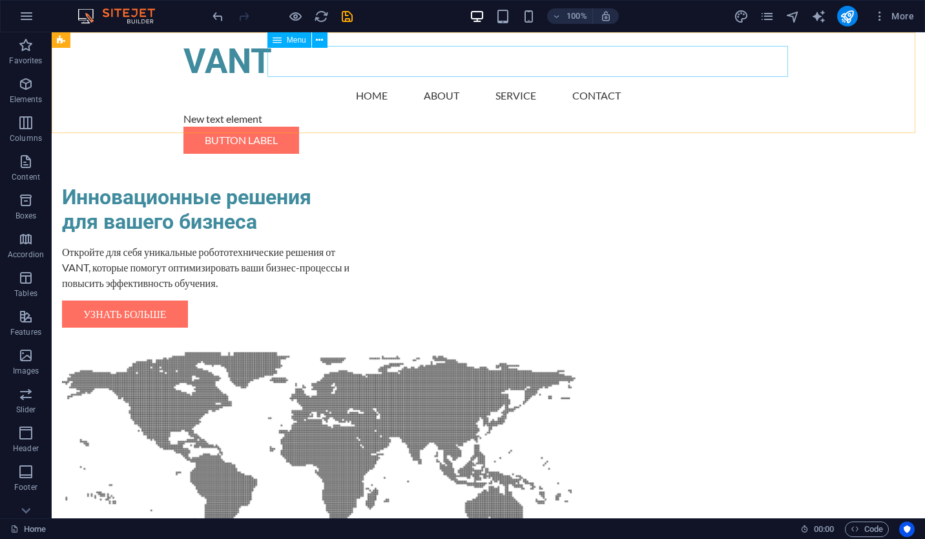
click at [388, 80] on nav "Home About Service Contact" at bounding box center [488, 95] width 610 height 31
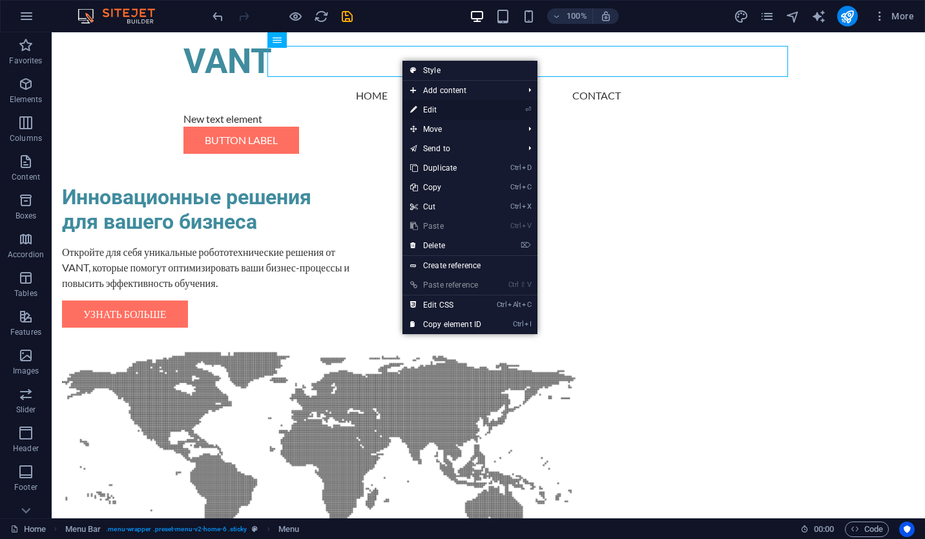
click at [434, 107] on link "⏎ Edit" at bounding box center [445, 109] width 87 height 19
select select
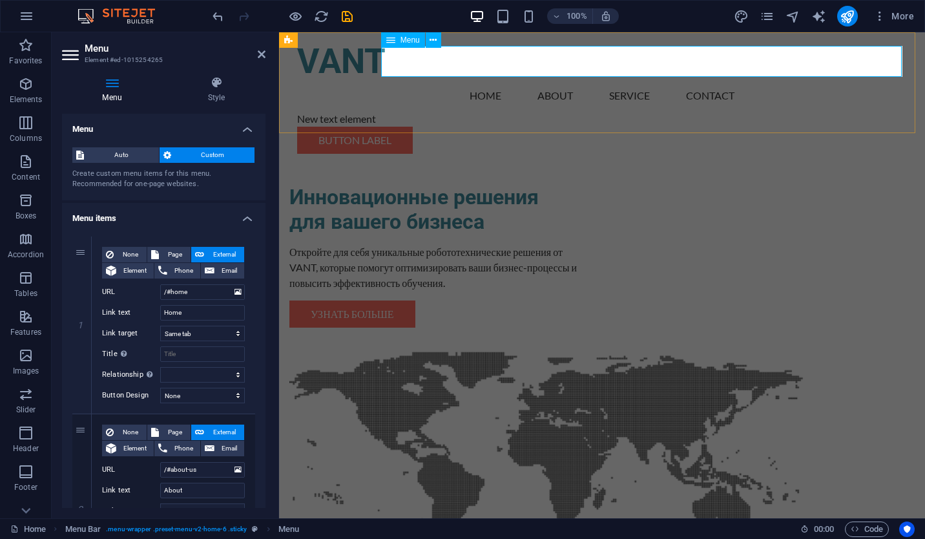
click at [508, 80] on nav "Home About Service Contact" at bounding box center [602, 95] width 610 height 31
click at [517, 80] on nav "Home About Service Contact" at bounding box center [602, 95] width 610 height 31
click at [430, 41] on icon at bounding box center [433, 41] width 7 height 14
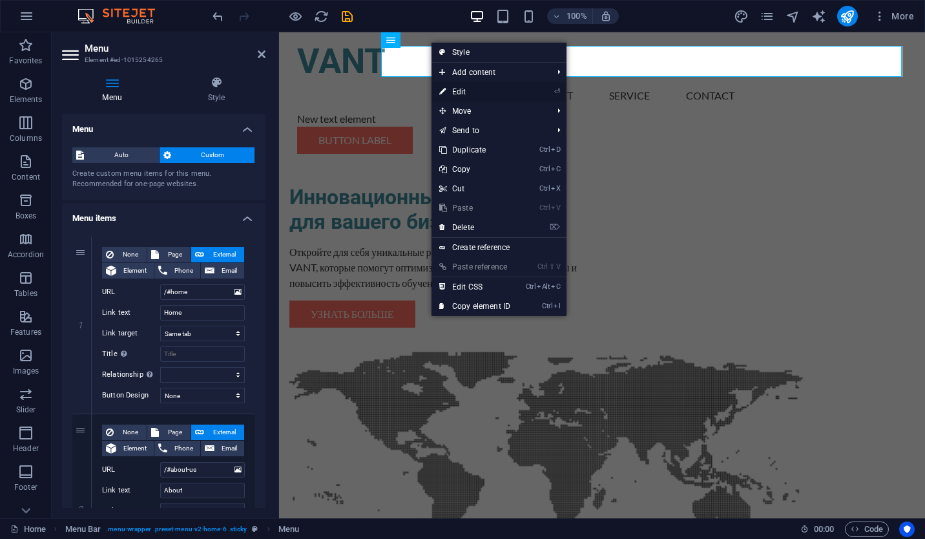
click at [448, 92] on link "⏎ Edit" at bounding box center [474, 91] width 87 height 19
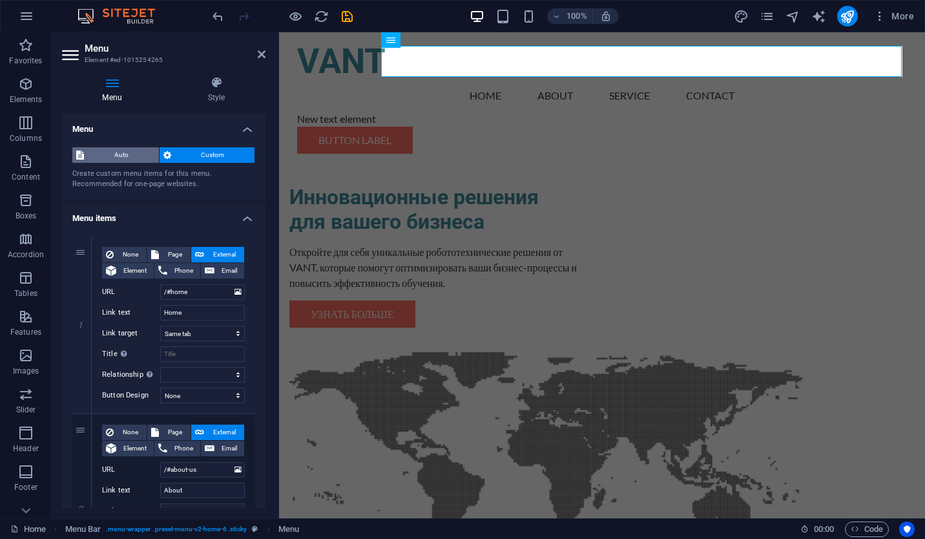
click at [118, 154] on span "Auto" at bounding box center [121, 155] width 67 height 16
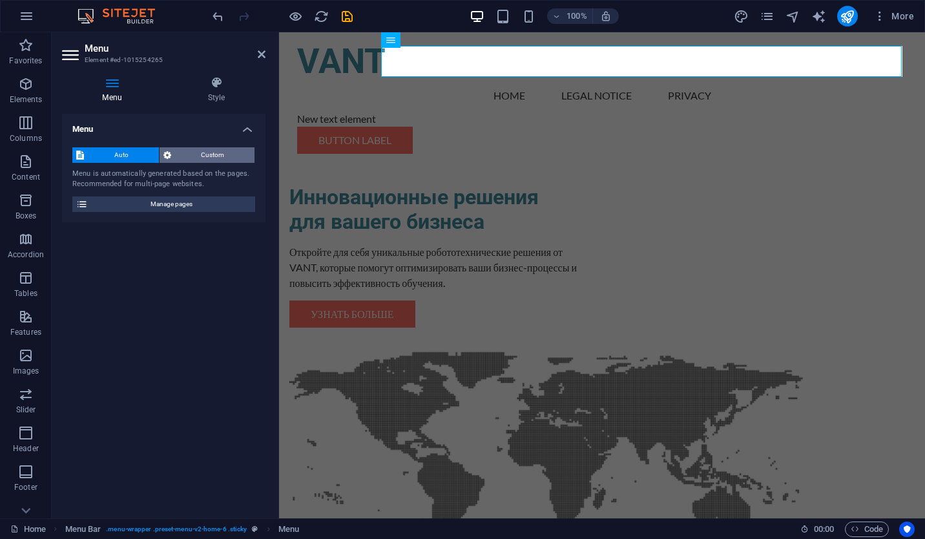
click at [242, 150] on span "Custom" at bounding box center [213, 155] width 76 height 16
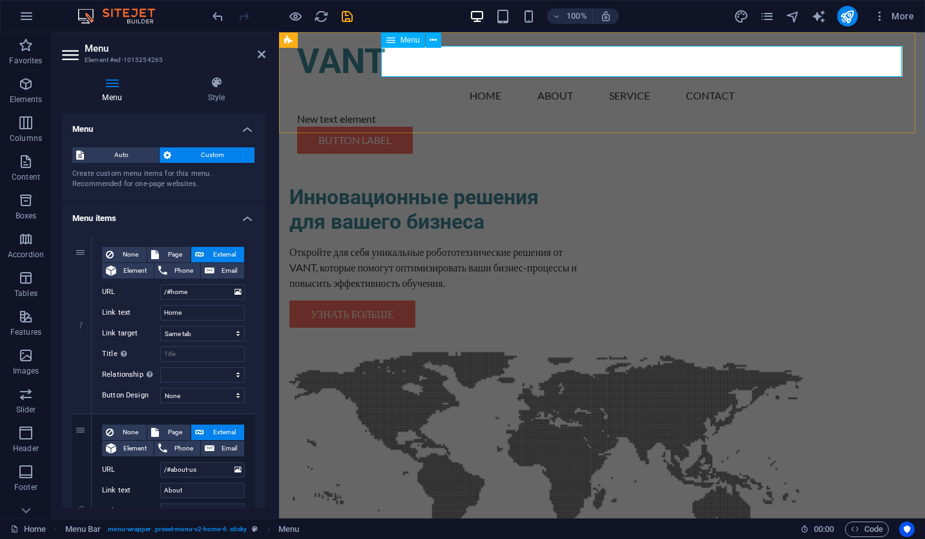
click at [635, 80] on nav "Home About Service Contact" at bounding box center [602, 95] width 610 height 31
click at [692, 80] on nav "Home About Service Contact" at bounding box center [602, 95] width 610 height 31
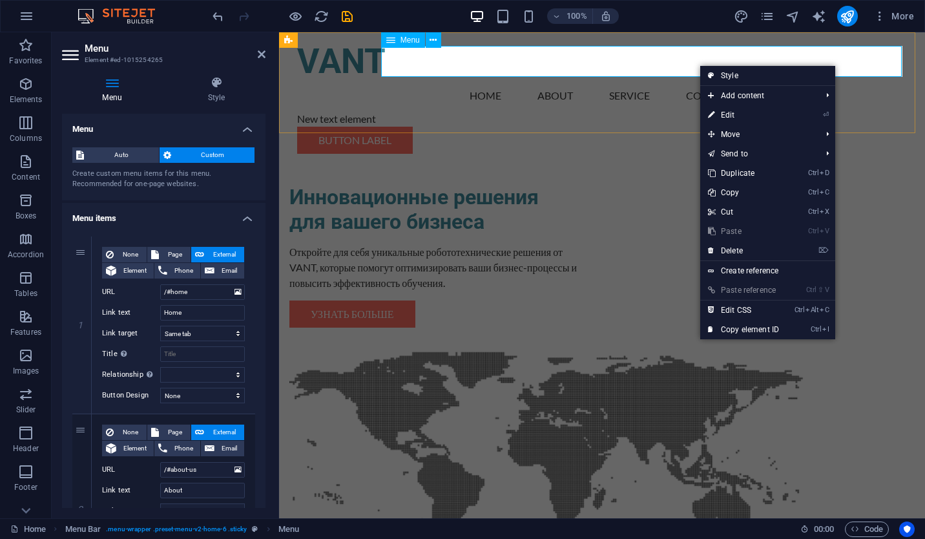
click at [629, 80] on nav "Home About Service Contact" at bounding box center [602, 95] width 610 height 31
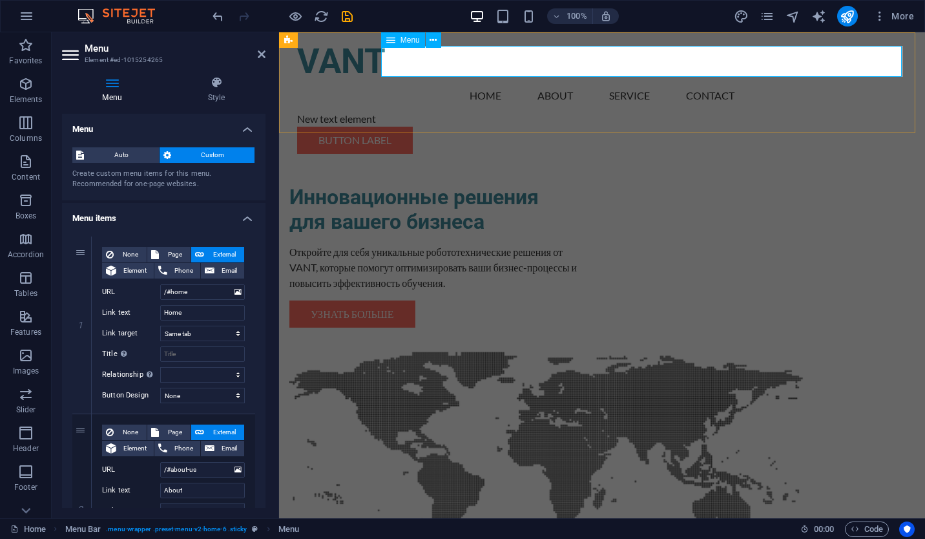
click at [409, 45] on div "Menu" at bounding box center [403, 40] width 44 height 16
click at [429, 43] on button at bounding box center [434, 40] width 16 height 16
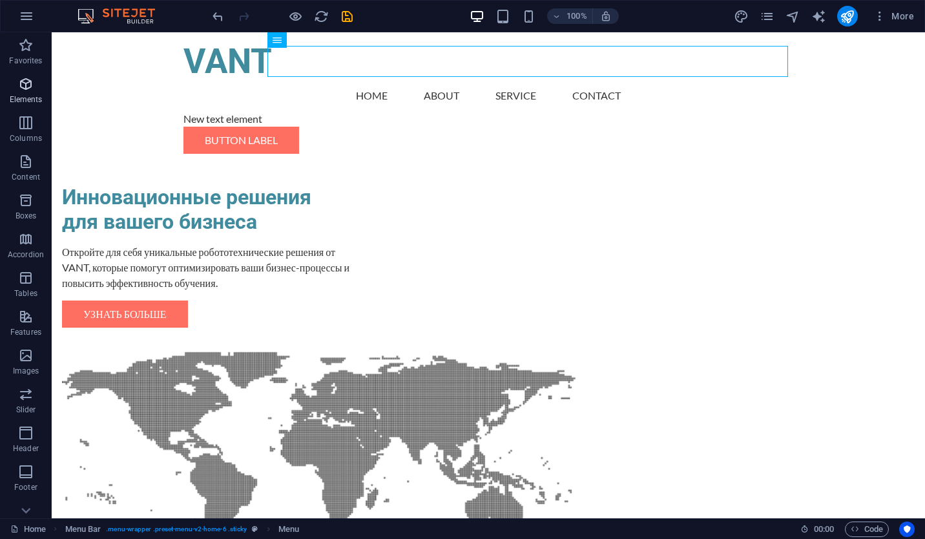
click at [32, 88] on icon "button" at bounding box center [26, 84] width 16 height 16
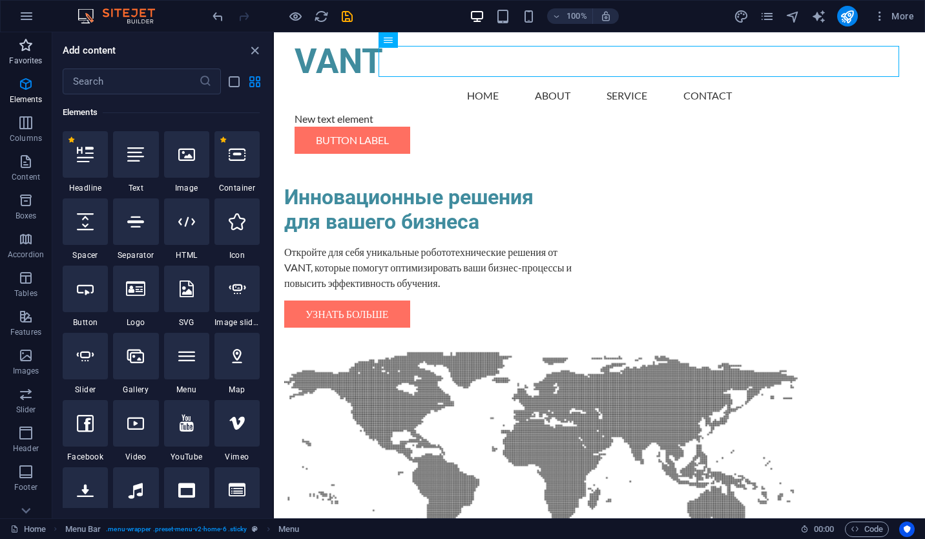
click at [26, 51] on icon "button" at bounding box center [26, 45] width 16 height 16
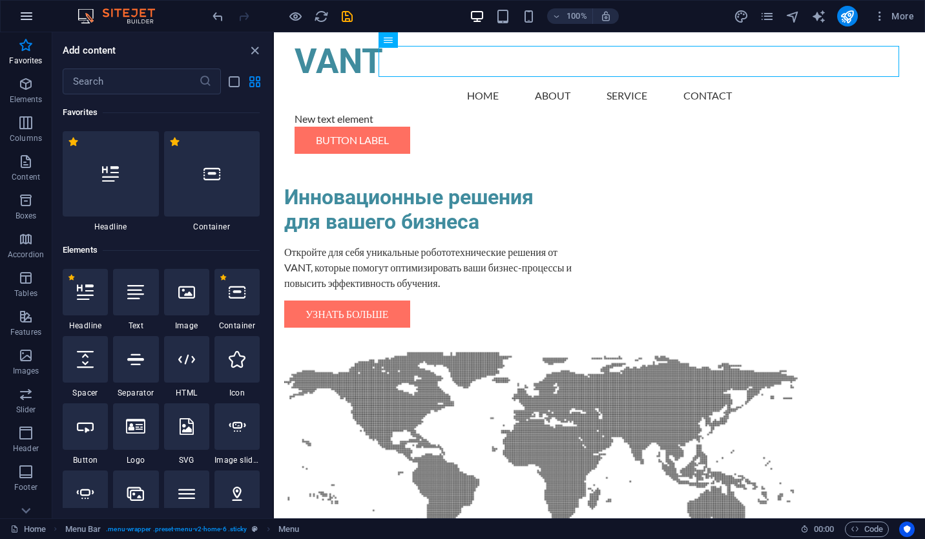
click at [23, 23] on icon "button" at bounding box center [27, 16] width 16 height 16
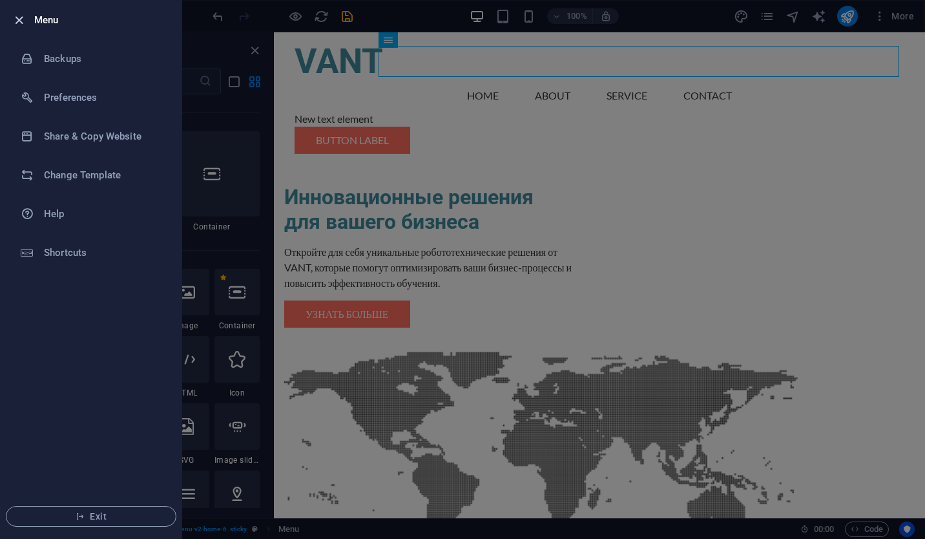
click at [16, 24] on icon "button" at bounding box center [19, 20] width 15 height 15
